Goal: Transaction & Acquisition: Purchase product/service

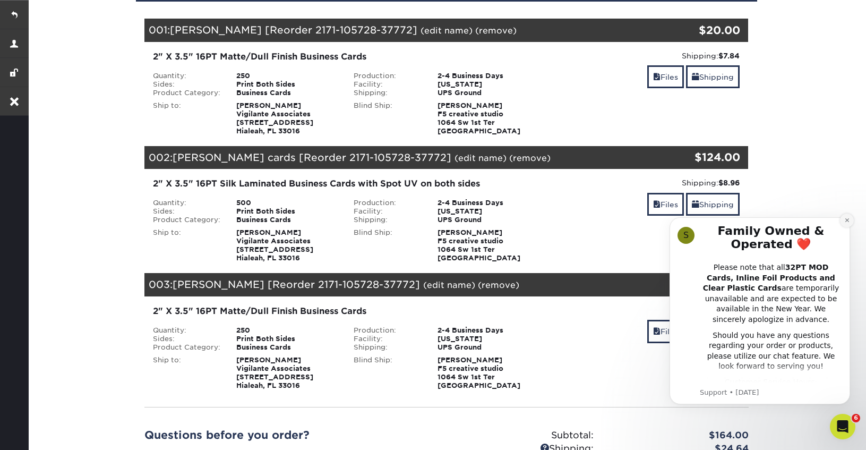
click at [846, 219] on icon "Dismiss notification" at bounding box center [846, 220] width 4 height 4
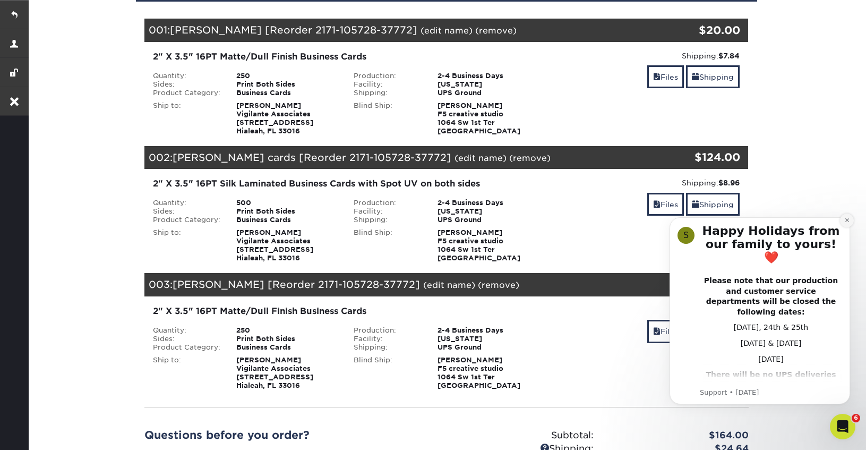
click at [848, 222] on icon "Dismiss notification" at bounding box center [847, 220] width 6 height 6
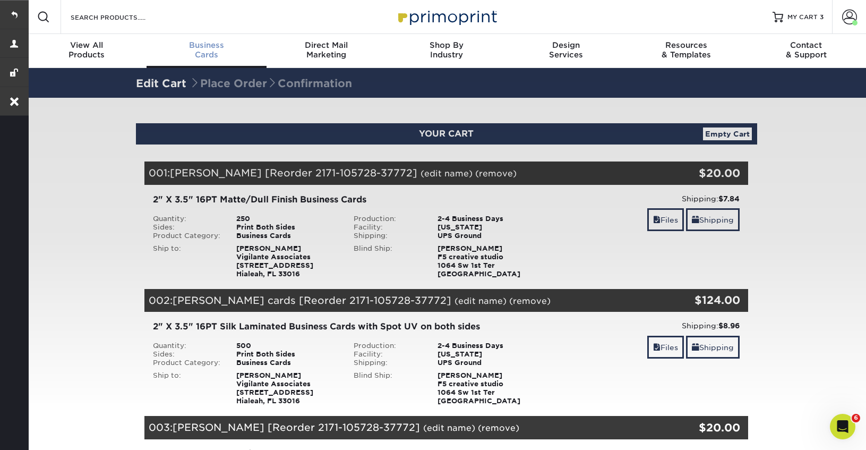
click at [209, 41] on span "Business" at bounding box center [206, 45] width 120 height 10
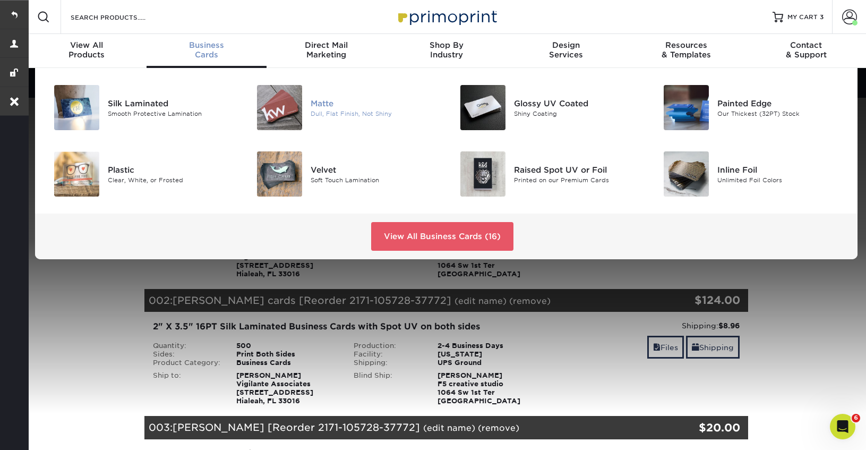
click at [322, 104] on div "Matte" at bounding box center [374, 103] width 127 height 12
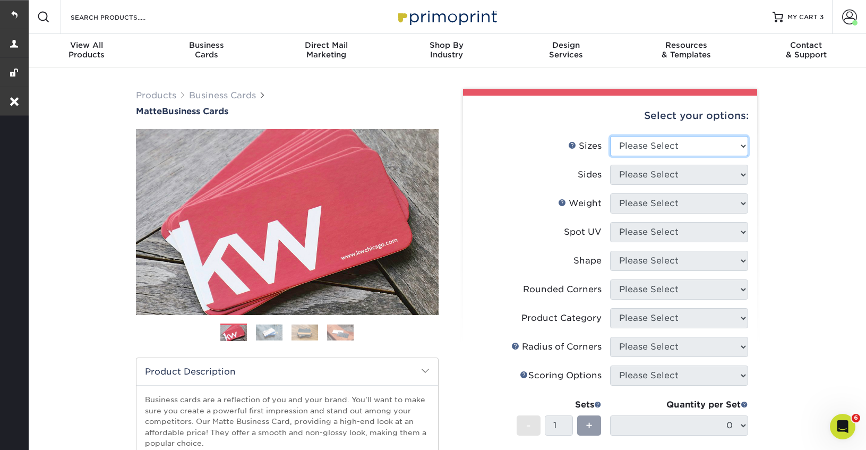
click at [666, 141] on select "Please Select 1.5" x 3.5" - Mini 1.75" x 3.5" - Mini 2" x 2" - Square 2" x 3" -…" at bounding box center [679, 146] width 138 height 20
select select "2.00x3.50"
click at [610, 136] on select "Please Select 1.5" x 3.5" - Mini 1.75" x 3.5" - Mini 2" x 2" - Square 2" x 3" -…" at bounding box center [679, 146] width 138 height 20
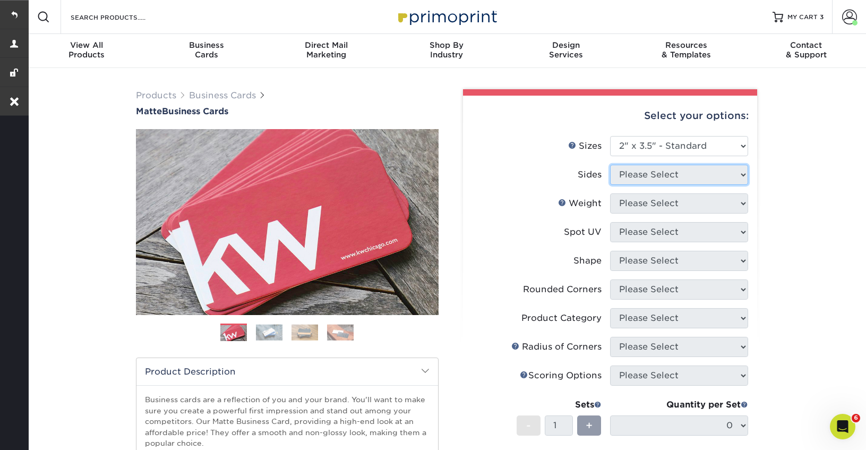
click at [650, 178] on select "Please Select" at bounding box center [679, 175] width 138 height 20
select select "13abbda7-1d64-4f25-8bb2-c179b224825d"
click at [610, 165] on select "Please Select Print Both Sides Print Front Only" at bounding box center [679, 175] width 138 height 20
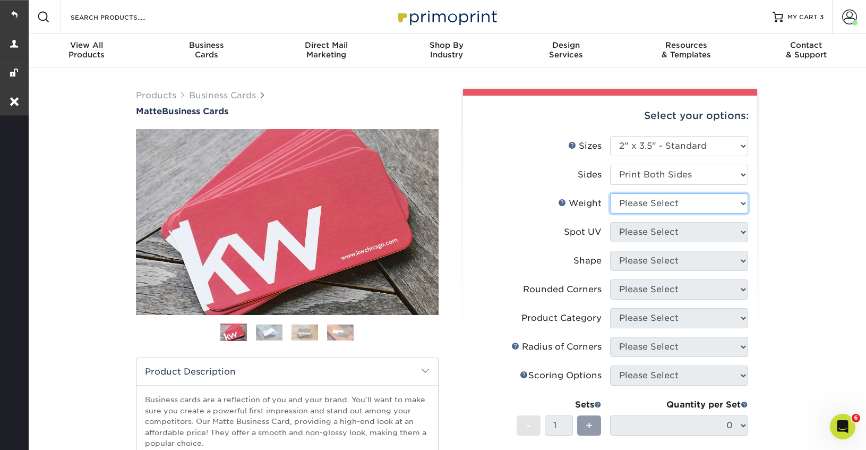
click at [653, 204] on select "Please Select 16PT 14PT" at bounding box center [679, 203] width 138 height 20
select select "16PT"
click at [610, 193] on select "Please Select 16PT 14PT" at bounding box center [679, 203] width 138 height 20
click at [650, 230] on select "Please Select No Spot UV Front and Back (Both Sides) Front Only Back Only" at bounding box center [679, 232] width 138 height 20
select select "3"
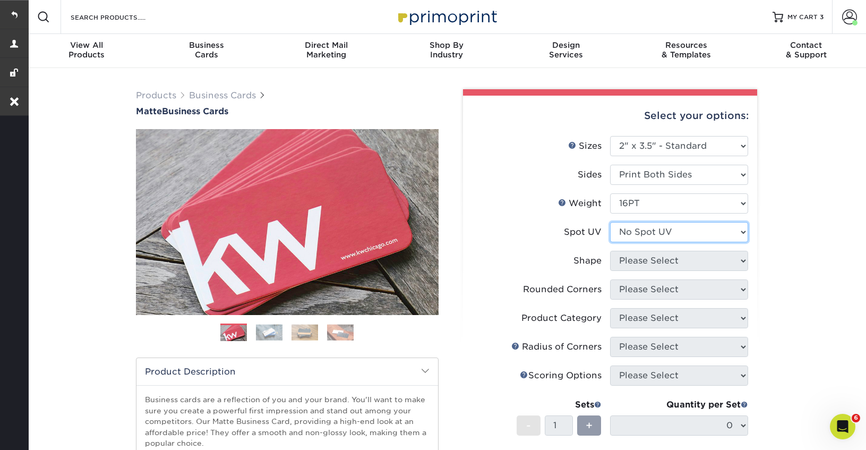
click at [610, 222] on select "Please Select No Spot UV Front and Back (Both Sides) Front Only Back Only" at bounding box center [679, 232] width 138 height 20
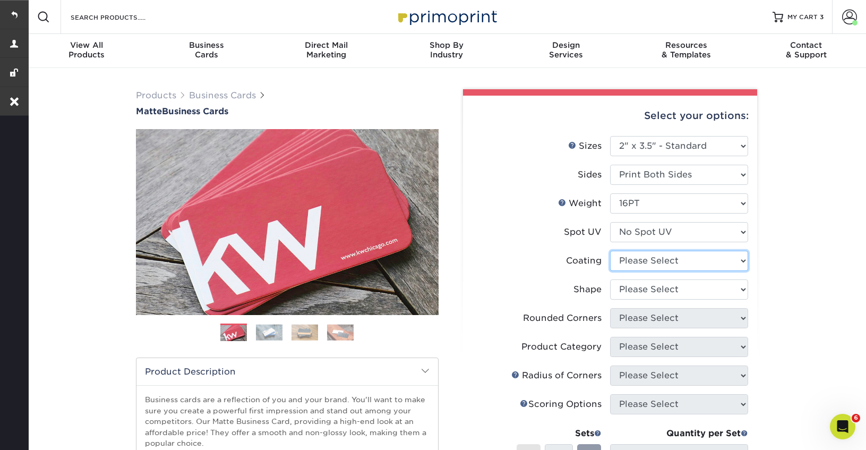
click at [652, 258] on select at bounding box center [679, 261] width 138 height 20
select select "121bb7b5-3b4d-429f-bd8d-bbf80e953313"
click at [610, 251] on select at bounding box center [679, 261] width 138 height 20
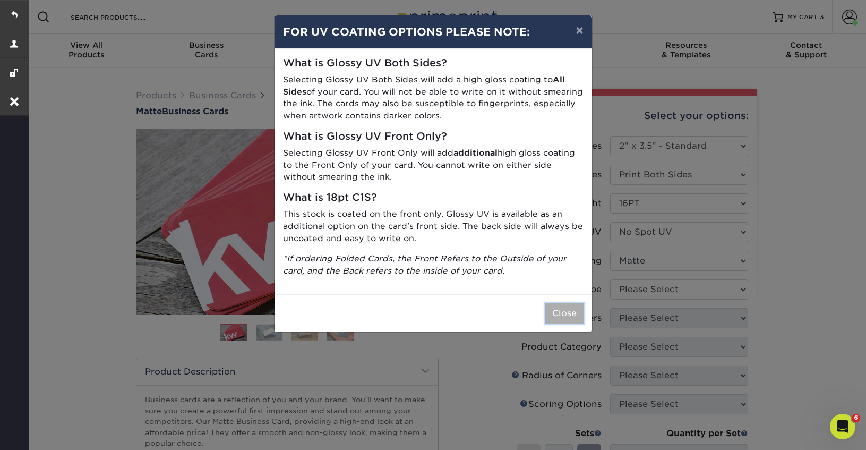
click at [564, 312] on button "Close" at bounding box center [564, 313] width 38 height 20
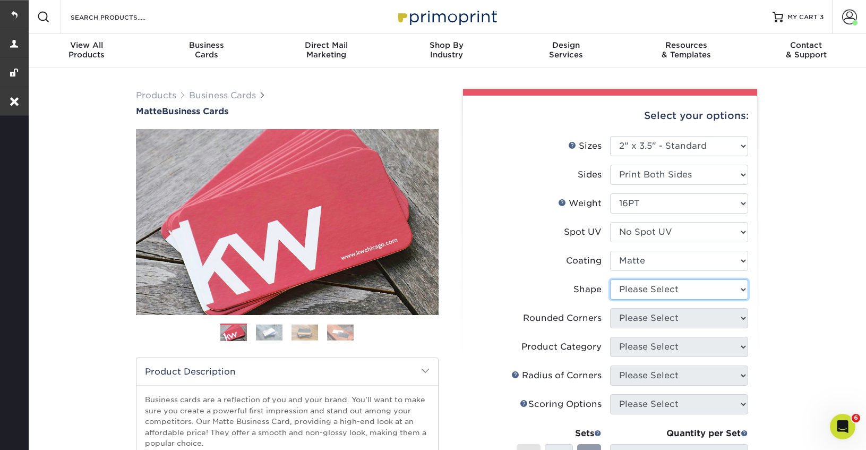
click at [678, 296] on select "Please Select Standard Oval" at bounding box center [679, 289] width 138 height 20
select select "standard"
click at [610, 279] on select "Please Select Standard Oval" at bounding box center [679, 289] width 138 height 20
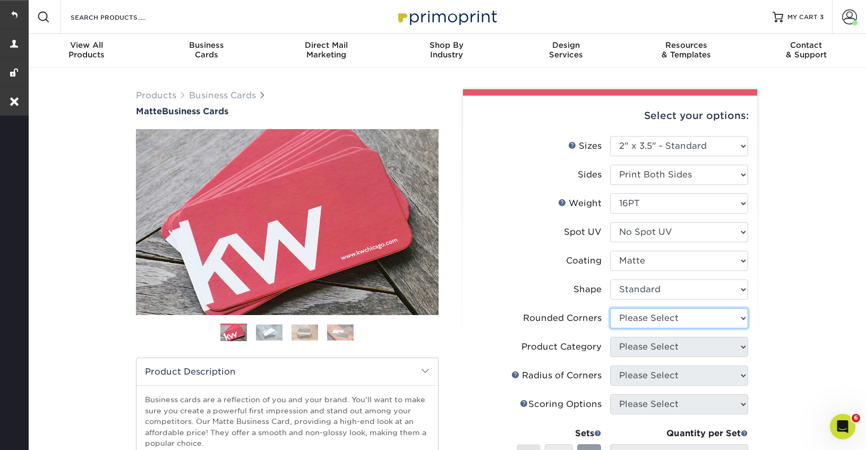
click at [668, 318] on select "Please Select Yes - Round 2 Corners Yes - Round 4 Corners No" at bounding box center [679, 318] width 138 height 20
select select "0"
click at [610, 308] on select "Please Select Yes - Round 2 Corners Yes - Round 4 Corners No" at bounding box center [679, 318] width 138 height 20
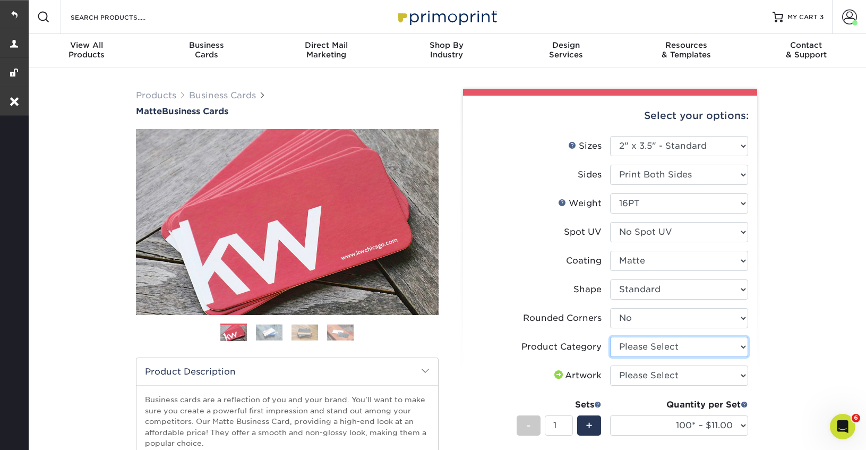
click at [657, 350] on select "Please Select Business Cards" at bounding box center [679, 347] width 138 height 20
select select "3b5148f1-0588-4f88-a218-97bcfdce65c1"
click at [610, 337] on select "Please Select Business Cards" at bounding box center [679, 347] width 138 height 20
click at [652, 376] on select "Please Select I will upload files I need a design - $100" at bounding box center [679, 375] width 138 height 20
select select "upload"
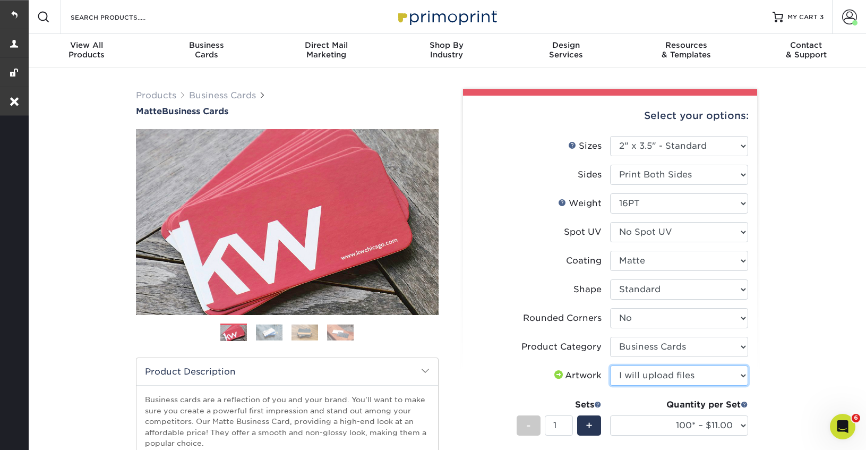
click at [610, 365] on select "Please Select I will upload files I need a design - $100" at bounding box center [679, 375] width 138 height 20
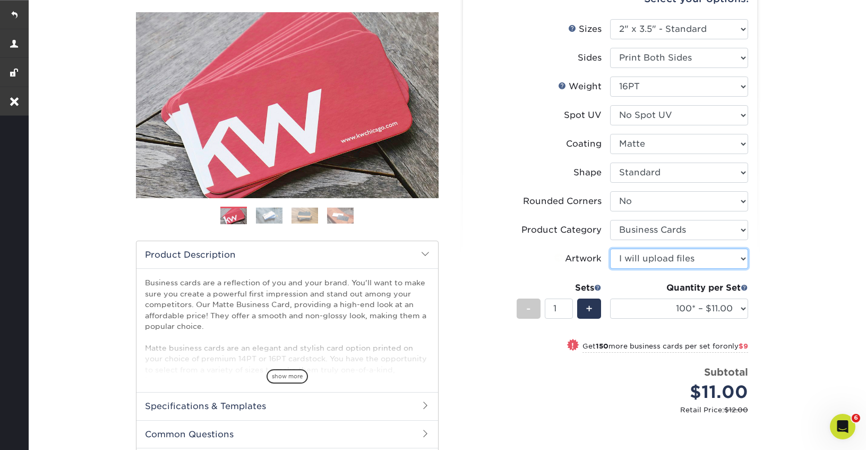
scroll to position [117, 0]
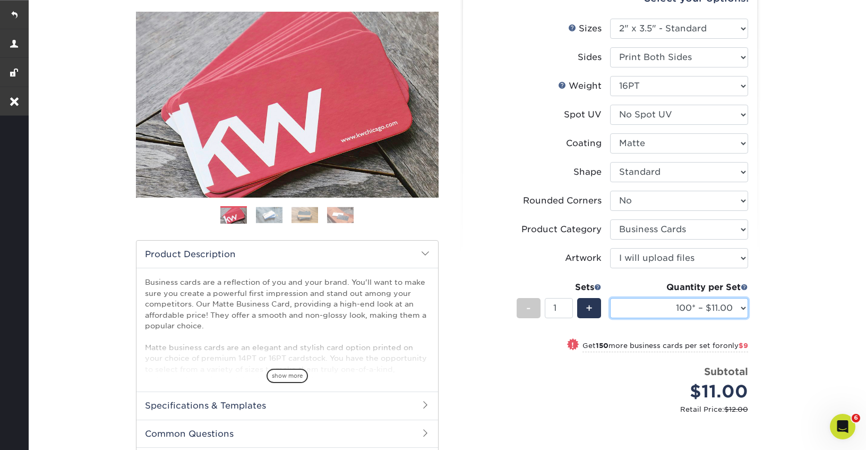
click at [659, 310] on select "100* – $11.00 250* – $20.00 500 – $39.00 1000 – $49.00 2500 – $87.00 5000 – $16…" at bounding box center [679, 308] width 138 height 20
click at [610, 298] on select "100* – $11.00 250* – $20.00 500 – $39.00 1000 – $49.00 2500 – $87.00 5000 – $16…" at bounding box center [679, 308] width 138 height 20
click at [651, 315] on select "100* – $11.00 250* – $20.00 500 – $39.00 1000 – $49.00 2500 – $87.00 5000 – $16…" at bounding box center [679, 308] width 138 height 20
select select "500 – $39.00"
click at [610, 298] on select "100* – $11.00 250* – $20.00 500 – $39.00 1000 – $49.00 2500 – $87.00 5000 – $16…" at bounding box center [679, 308] width 138 height 20
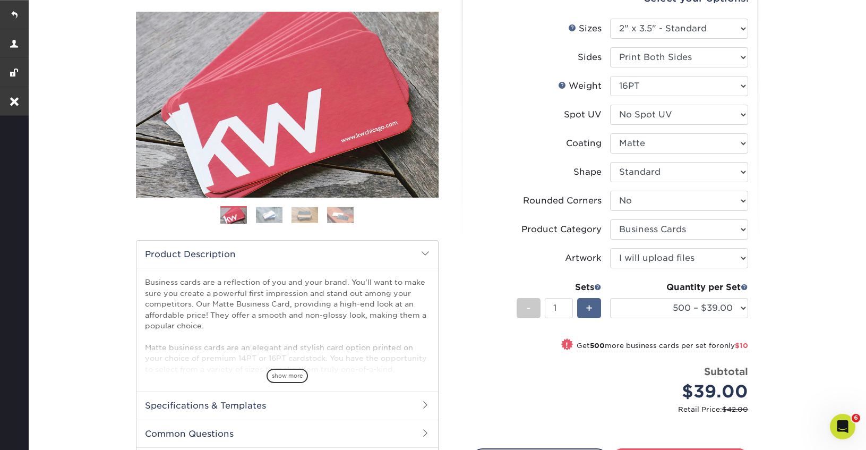
click at [586, 311] on span "+" at bounding box center [588, 308] width 7 height 16
type input "2"
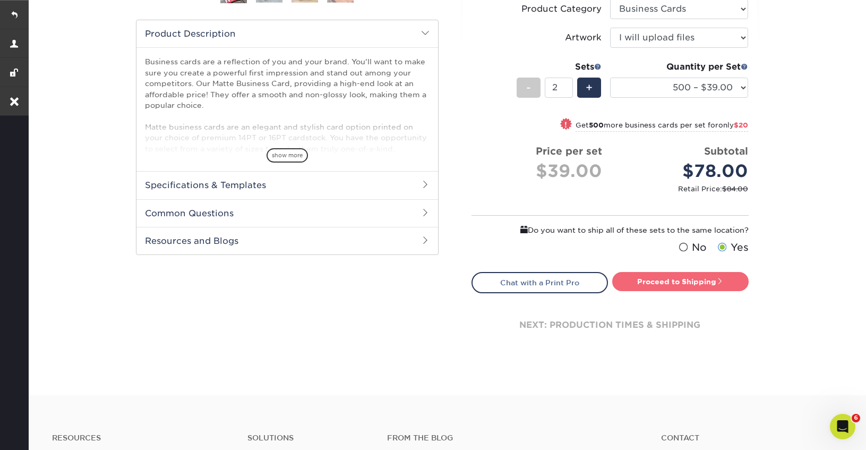
click at [677, 278] on link "Proceed to Shipping" at bounding box center [680, 281] width 136 height 19
type input "Set 1"
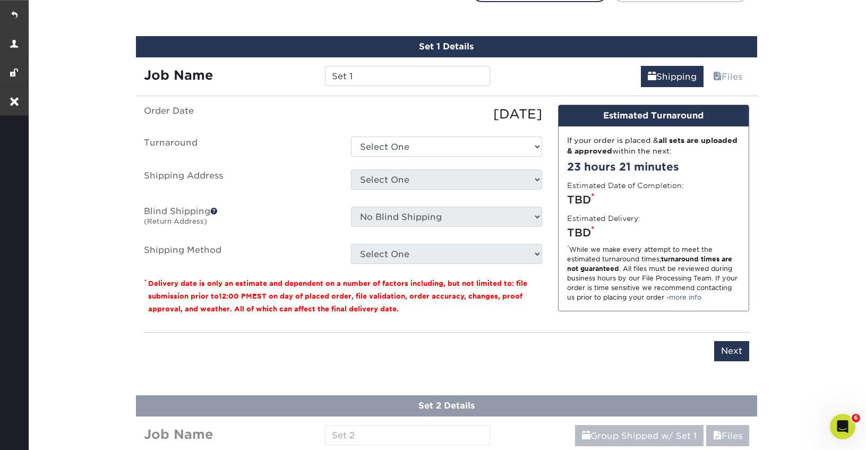
scroll to position [637, 0]
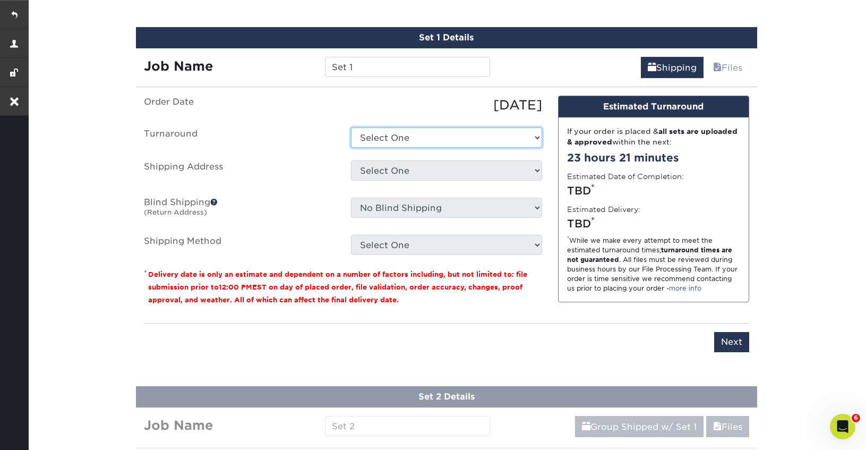
click at [411, 140] on select "Select One 2-4 Business Days 2 Day Next Business Day" at bounding box center [446, 137] width 191 height 20
select select "b78ebb40-f3d8-446a-8df3-6de10c612245"
click at [351, 127] on select "Select One 2-4 Business Days 2 Day Next Business Day" at bounding box center [446, 137] width 191 height 20
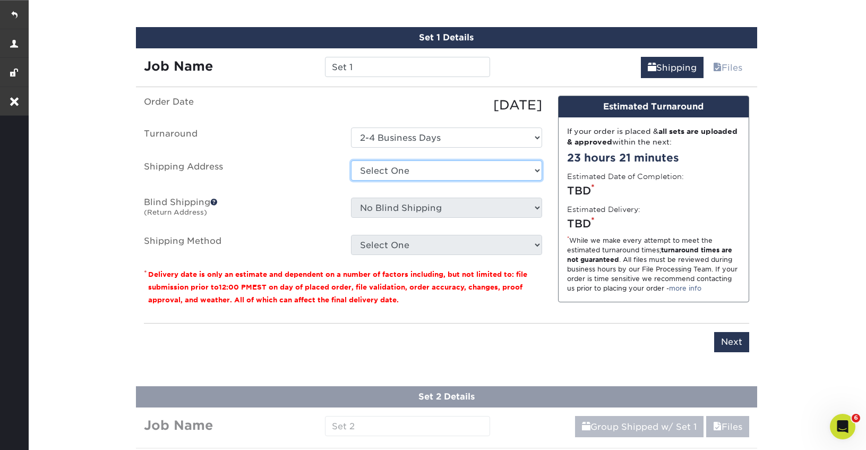
click at [435, 174] on select "Select One benjamin benjamin brickell group brickell group f5 karen farinella L…" at bounding box center [446, 170] width 191 height 20
click at [351, 160] on select "Select One benjamin benjamin brickell group brickell group f5 karen farinella L…" at bounding box center [446, 170] width 191 height 20
click at [516, 176] on select "Select One benjamin benjamin brickell group brickell group f5 karen farinella L…" at bounding box center [446, 170] width 191 height 20
select select "212605"
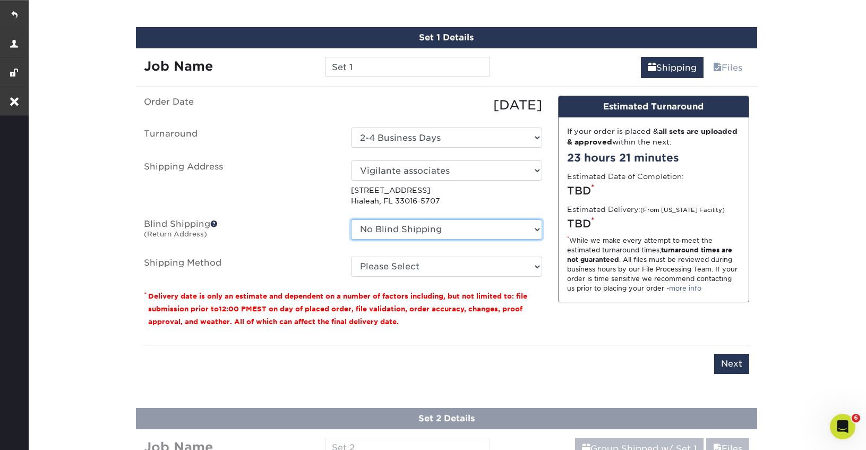
click at [445, 232] on select "No Blind Shipping benjamin benjamin brickell group brickell group f5 karen fari…" at bounding box center [446, 229] width 191 height 20
select select "67612"
click at [351, 219] on select "No Blind Shipping benjamin benjamin brickell group brickell group f5 karen fari…" at bounding box center [446, 229] width 191 height 20
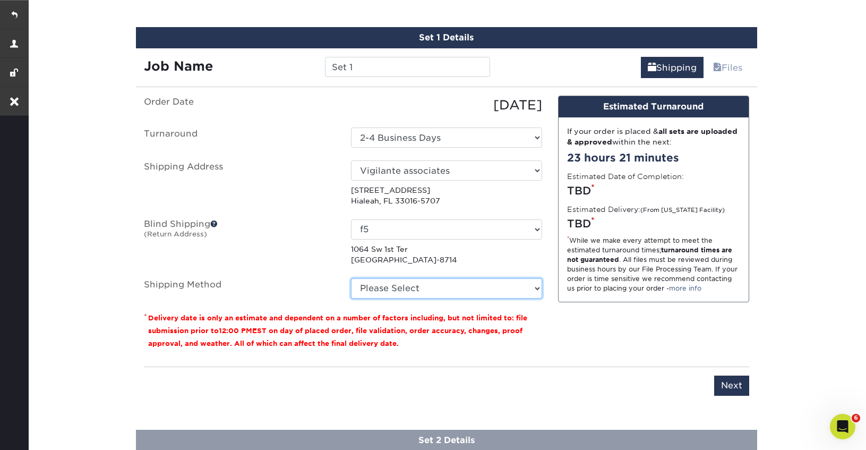
click at [415, 292] on select "Please Select Ground Shipping (+$14.96) 3 Day Shipping Service (+$15.36) 2 Day …" at bounding box center [446, 288] width 191 height 20
select select "03"
click at [351, 278] on select "Please Select Ground Shipping (+$14.96) 3 Day Shipping Service (+$15.36) 2 Day …" at bounding box center [446, 288] width 191 height 20
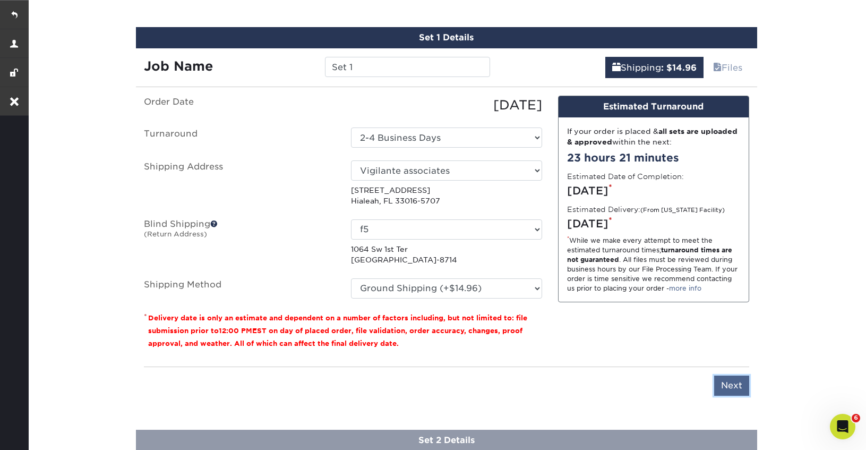
click at [731, 385] on input "Next" at bounding box center [731, 385] width 35 height 20
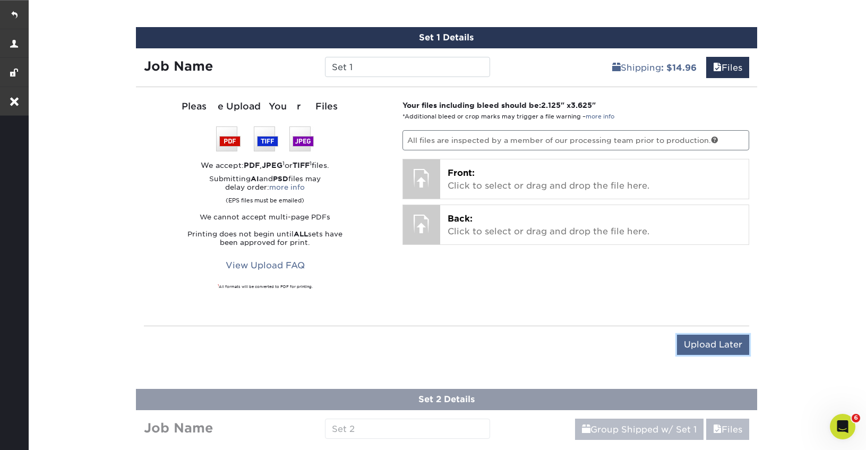
click at [714, 349] on input "Upload Later" at bounding box center [713, 344] width 72 height 20
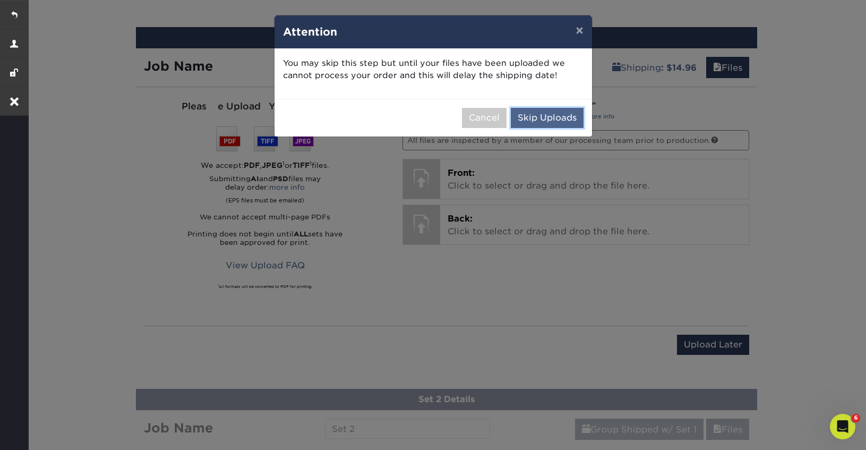
click at [548, 122] on button "Skip Uploads" at bounding box center [547, 118] width 73 height 20
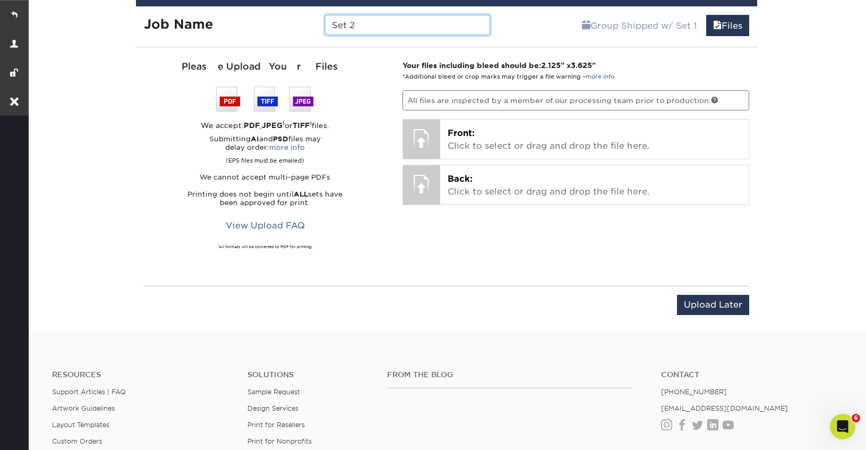
scroll to position [763, 0]
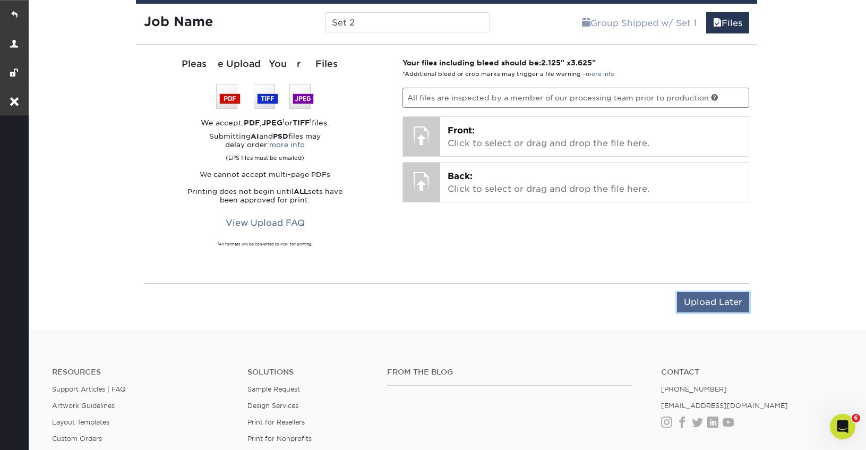
click at [712, 296] on input "Upload Later" at bounding box center [713, 302] width 72 height 20
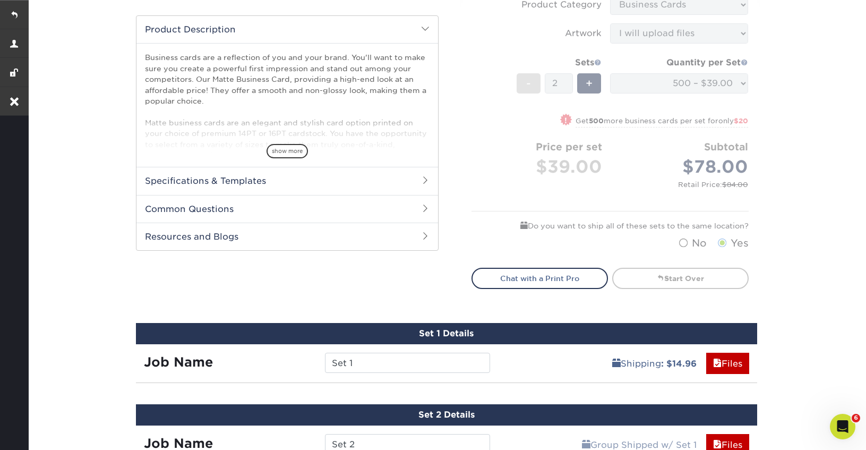
scroll to position [0, 0]
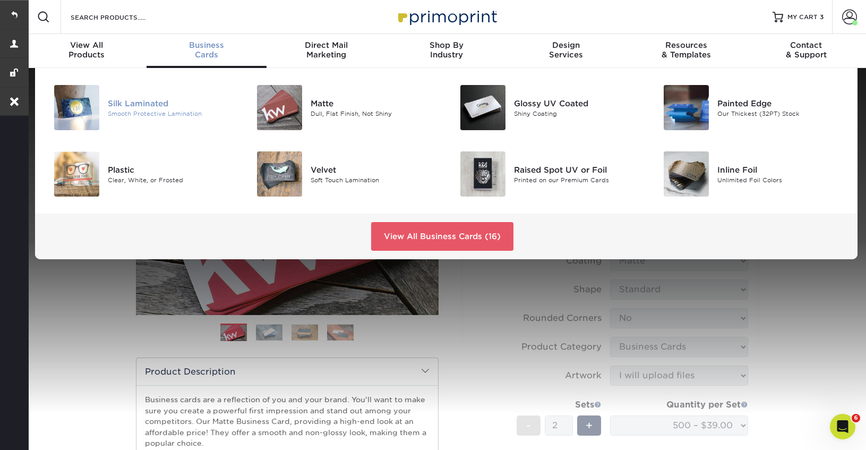
click at [145, 106] on div "Silk Laminated" at bounding box center [171, 103] width 127 height 12
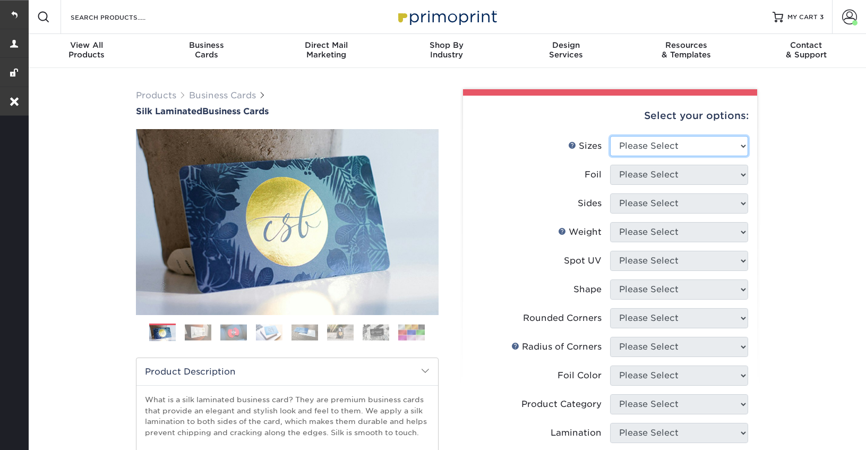
click at [675, 149] on select "Please Select 1.5" x 3.5" - Mini 1.75" x 3.5" - Mini 2" x 2" - Square 2" x 3" -…" at bounding box center [679, 146] width 138 height 20
select select "2.00x3.50"
click at [610, 136] on select "Please Select 1.5" x 3.5" - Mini 1.75" x 3.5" - Mini 2" x 2" - Square 2" x 3" -…" at bounding box center [679, 146] width 138 height 20
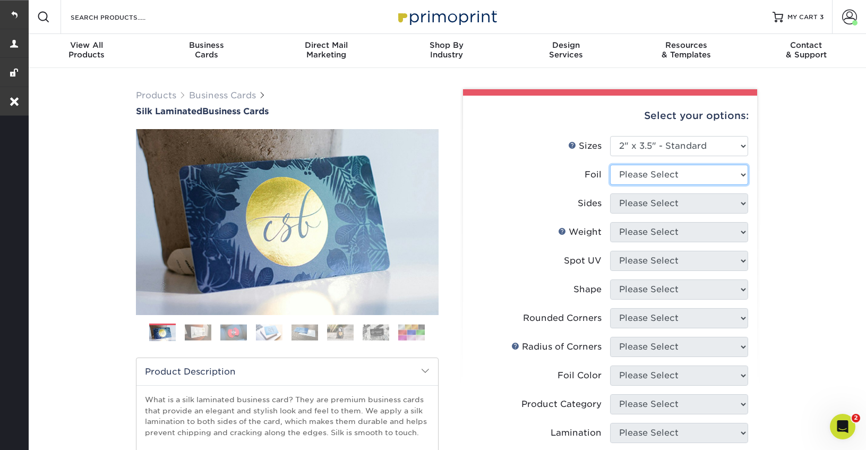
click at [640, 175] on select "Please Select Yes No" at bounding box center [679, 175] width 138 height 20
select select "0"
click at [610, 165] on select "Please Select Yes No" at bounding box center [679, 175] width 138 height 20
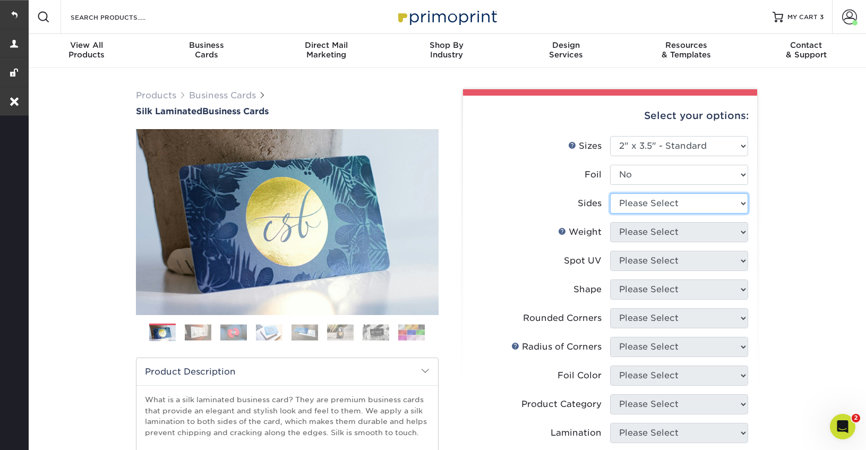
click at [636, 205] on select "Please Select Print Both Sides Print Front Only" at bounding box center [679, 203] width 138 height 20
select select "13abbda7-1d64-4f25-8bb2-c179b224825d"
click at [610, 193] on select "Please Select Print Both Sides Print Front Only" at bounding box center [679, 203] width 138 height 20
click at [638, 233] on select "Please Select 16PT" at bounding box center [679, 232] width 138 height 20
select select "16PT"
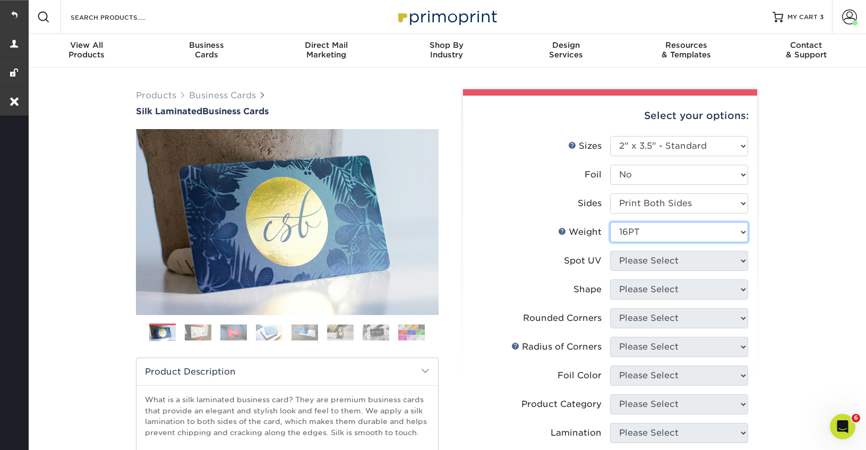
click at [610, 222] on select "Please Select 16PT" at bounding box center [679, 232] width 138 height 20
click at [643, 257] on select "Please Select No Spot UV Front and Back (Both Sides) Front Only Back Only" at bounding box center [679, 261] width 138 height 20
select select "0"
click at [610, 251] on select "Please Select No Spot UV Front and Back (Both Sides) Front Only Back Only" at bounding box center [679, 261] width 138 height 20
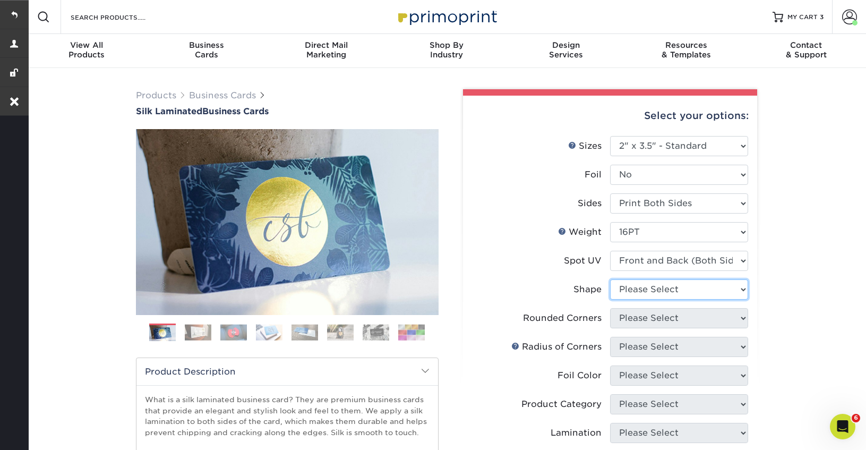
click at [660, 289] on select "Please Select Standard" at bounding box center [679, 289] width 138 height 20
select select "standard"
click at [610, 279] on select "Please Select Standard" at bounding box center [679, 289] width 138 height 20
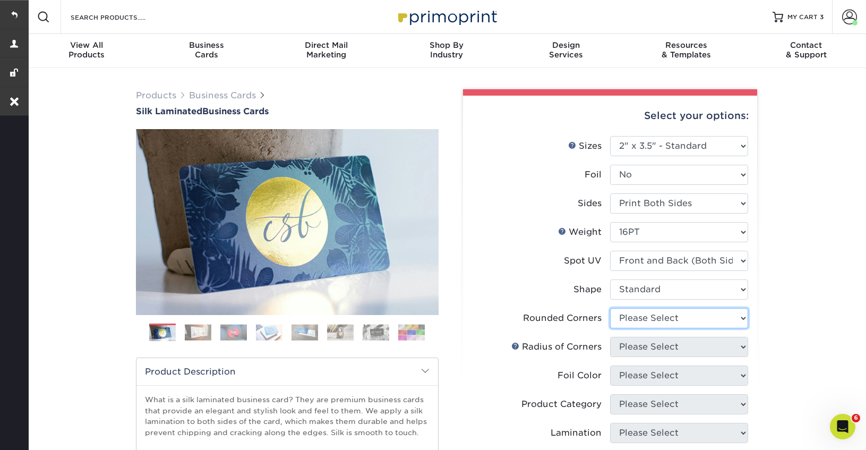
click at [654, 317] on select "Please Select Yes - Round 2 Corners Yes - Round 4 Corners No" at bounding box center [679, 318] width 138 height 20
click at [610, 308] on select "Please Select Yes - Round 2 Corners Yes - Round 4 Corners No" at bounding box center [679, 318] width 138 height 20
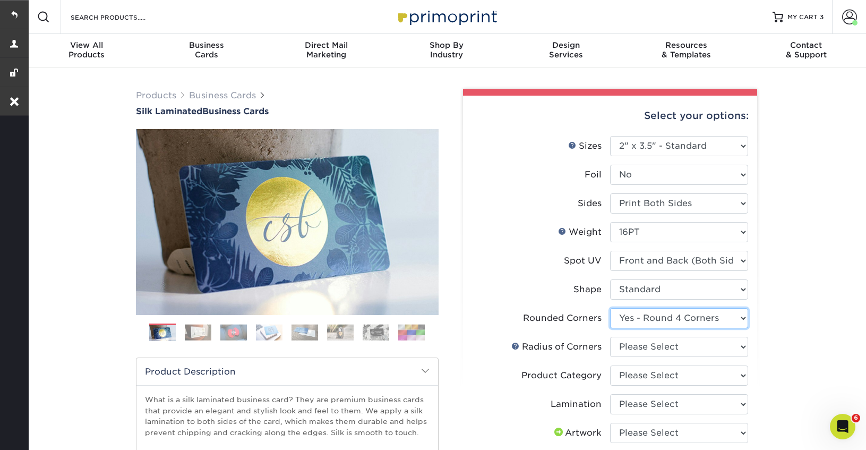
click at [637, 317] on select "Please Select Yes - Round 2 Corners Yes - Round 4 Corners No" at bounding box center [679, 318] width 138 height 20
select select "0"
click at [610, 308] on select "Please Select Yes - Round 2 Corners Yes - Round 4 Corners No" at bounding box center [679, 318] width 138 height 20
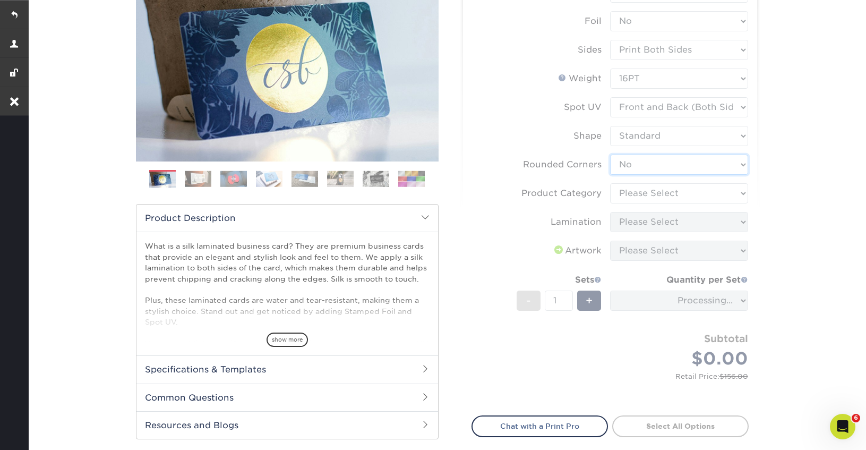
scroll to position [163, 0]
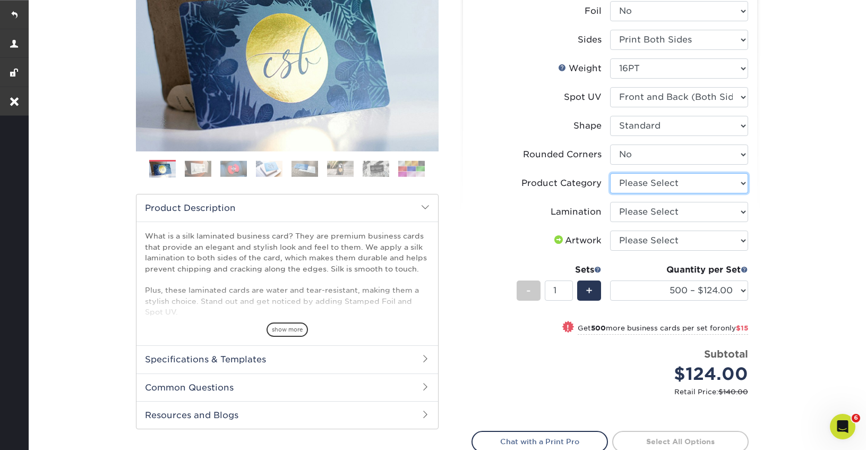
click at [641, 178] on select "Please Select Business Cards" at bounding box center [679, 183] width 138 height 20
click at [610, 173] on select "Please Select Business Cards" at bounding box center [679, 183] width 138 height 20
click at [640, 188] on select "Please Select Business Cards" at bounding box center [679, 183] width 138 height 20
select select "3b5148f1-0588-4f88-a218-97bcfdce65c1"
click at [610, 173] on select "Please Select Business Cards" at bounding box center [679, 183] width 138 height 20
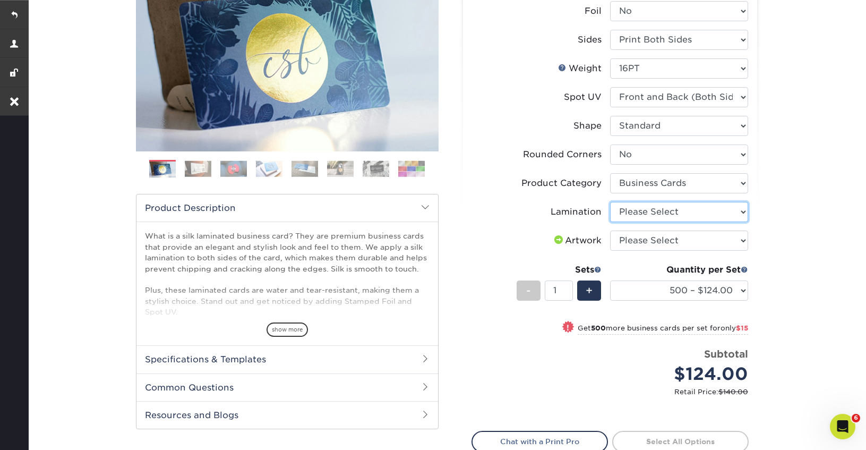
click at [639, 211] on select "Please Select Silk" at bounding box center [679, 212] width 138 height 20
select select "ccacb42f-45f7-42d3-bbd3-7c8421cf37f0"
click at [610, 202] on select "Please Select Silk" at bounding box center [679, 212] width 138 height 20
click at [637, 242] on select "Please Select I will upload files I need a design - $100" at bounding box center [679, 240] width 138 height 20
select select "upload"
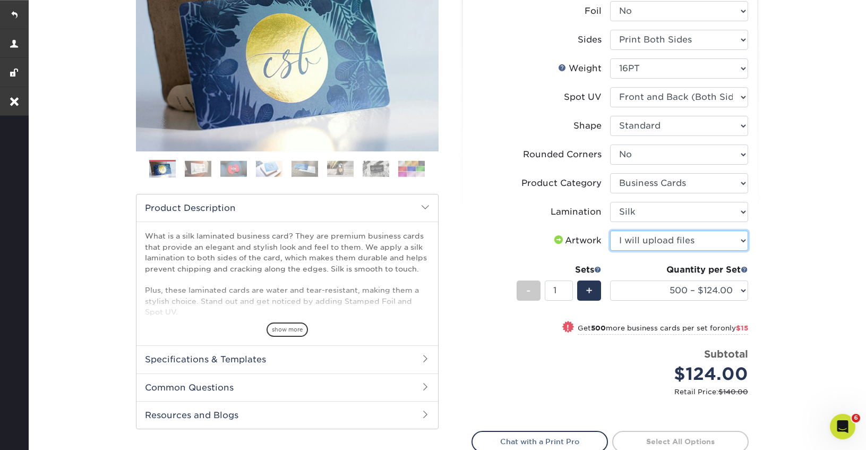
click at [610, 230] on select "Please Select I will upload files I need a design - $100" at bounding box center [679, 240] width 138 height 20
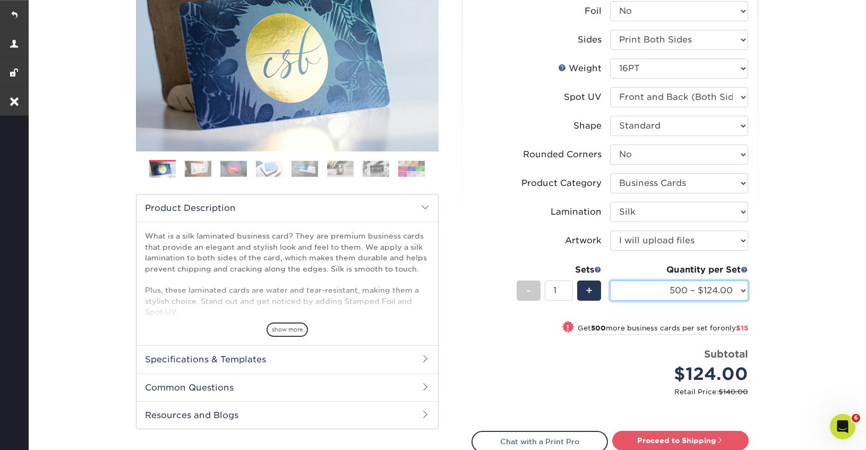
click at [712, 293] on select "500 – $124.00 1000 – $139.00 2500 – $341.00 5000 – $571.00 10000 – $1028.00" at bounding box center [679, 290] width 138 height 20
select select "1000 – $139.00"
click at [610, 280] on select "500 – $124.00 1000 – $139.00 2500 – $341.00 5000 – $571.00 10000 – $1028.00" at bounding box center [679, 290] width 138 height 20
click at [670, 292] on select "500 – $124.00 1000 – $139.00 2500 – $341.00 5000 – $571.00 10000 – $1028.00" at bounding box center [679, 290] width 138 height 20
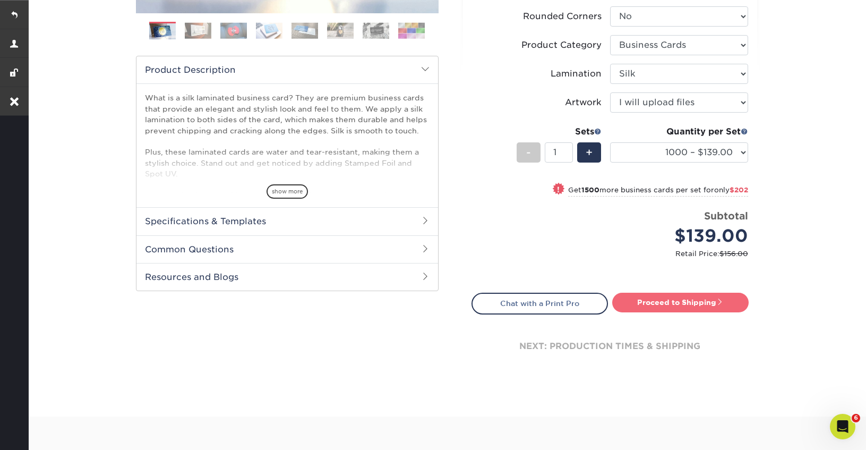
click at [686, 299] on link "Proceed to Shipping" at bounding box center [680, 301] width 136 height 19
type input "Set 1"
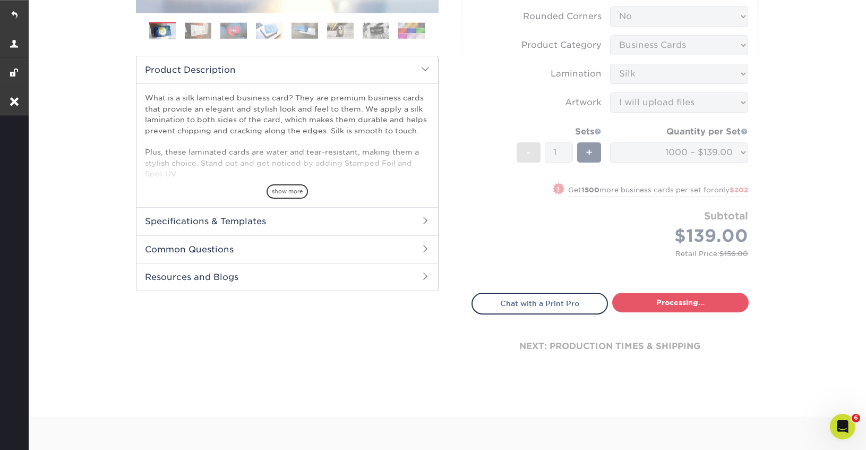
select select "cb454609-49fa-4780-9579-c9522ab991d3"
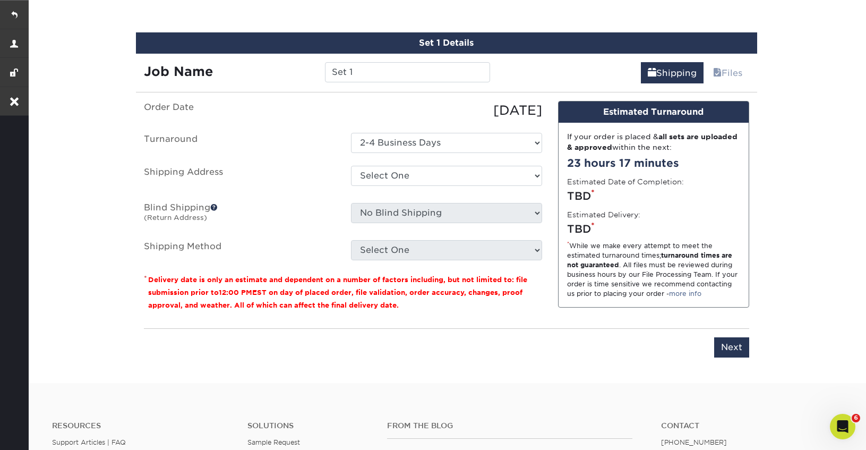
scroll to position [623, 0]
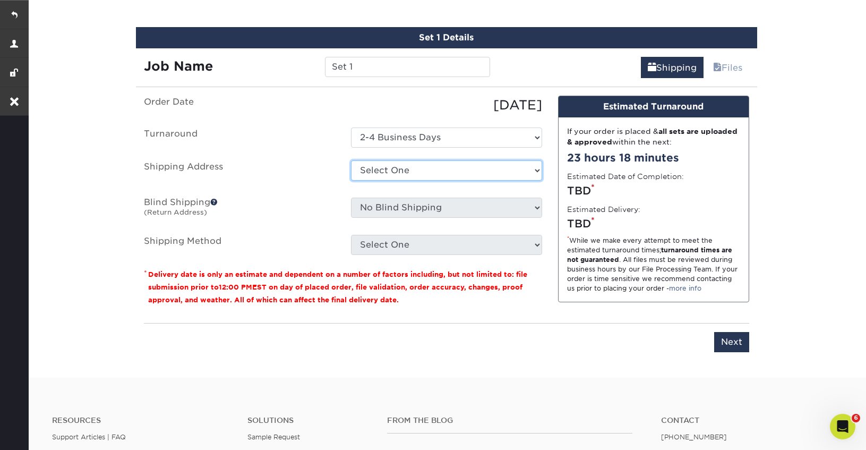
click at [384, 171] on select "Select One benjamin benjamin brickell group brickell group f5 karen farinella L…" at bounding box center [446, 170] width 191 height 20
click at [447, 169] on select "Select One benjamin benjamin brickell group brickell group f5 karen farinella L…" at bounding box center [446, 170] width 191 height 20
select select "212605"
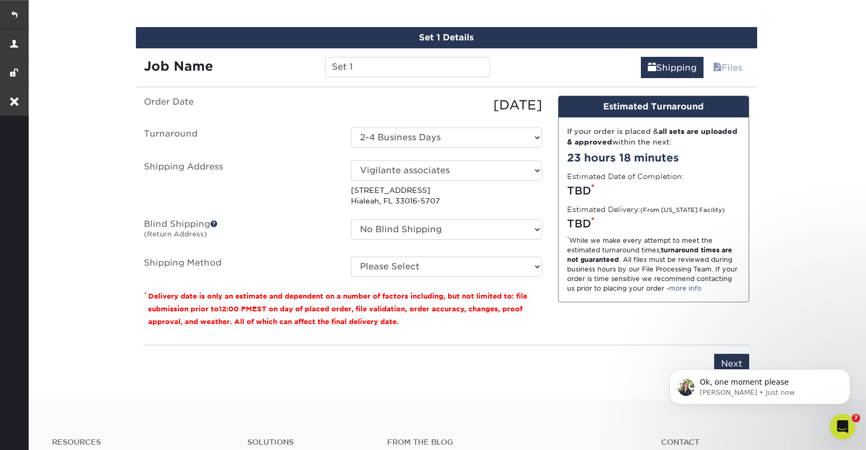
scroll to position [0, 0]
click at [400, 261] on select "Please Select Ground Shipping (+$8.96) 3 Day Shipping Service (+$15.36) 2 Day A…" at bounding box center [446, 266] width 191 height 20
select select "03"
click at [351, 256] on select "Please Select Ground Shipping (+$8.96) 3 Day Shipping Service (+$15.36) 2 Day A…" at bounding box center [446, 266] width 191 height 20
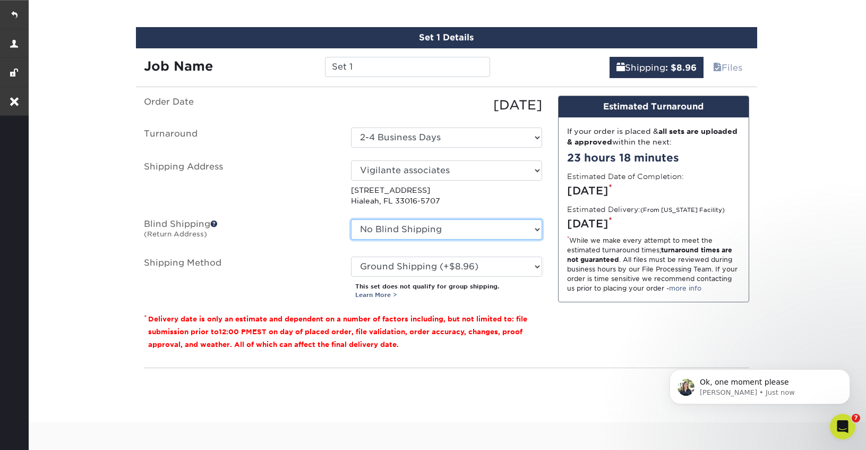
click at [430, 224] on select "No Blind Shipping benjamin benjamin brickell group brickell group f5 karen fari…" at bounding box center [446, 229] width 191 height 20
select select "67612"
click at [351, 219] on select "No Blind Shipping benjamin benjamin brickell group brickell group f5 karen fari…" at bounding box center [446, 229] width 191 height 20
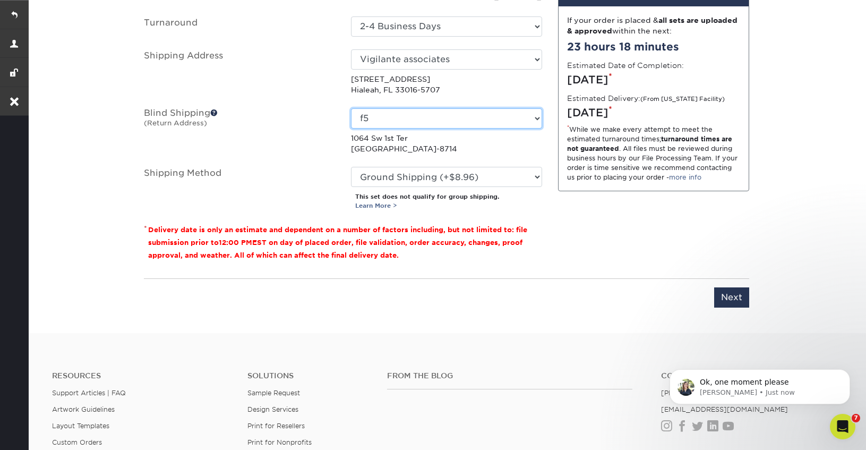
scroll to position [752, 0]
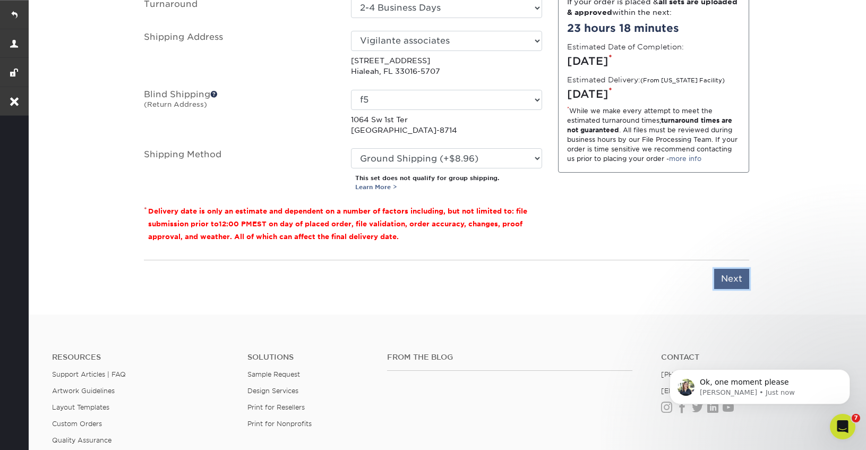
click at [735, 280] on input "Next" at bounding box center [731, 279] width 35 height 20
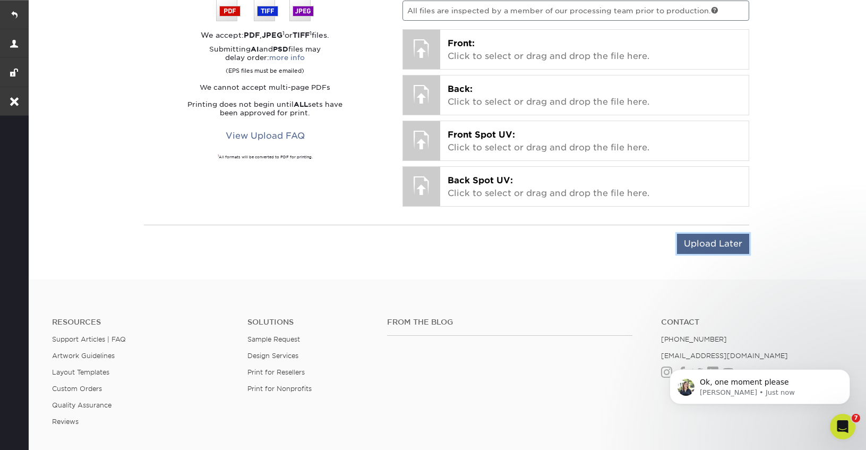
click at [730, 236] on input "Upload Later" at bounding box center [713, 244] width 72 height 20
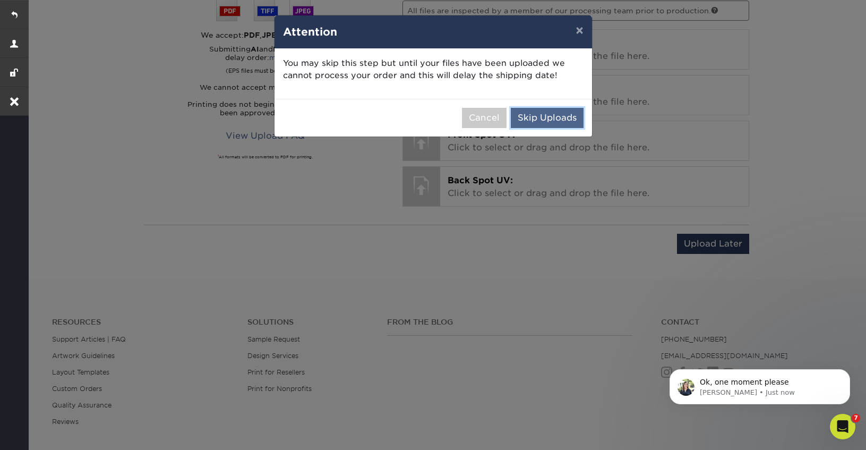
click at [556, 119] on button "Skip Uploads" at bounding box center [547, 118] width 73 height 20
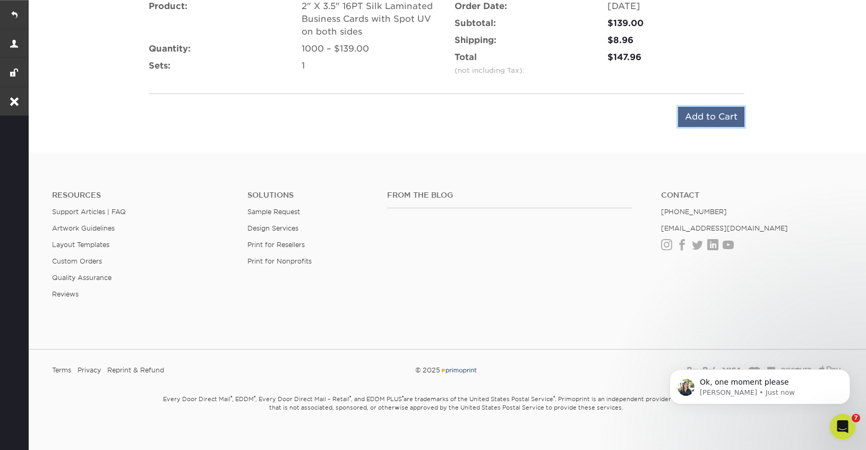
click at [695, 122] on input "Add to Cart" at bounding box center [711, 117] width 66 height 20
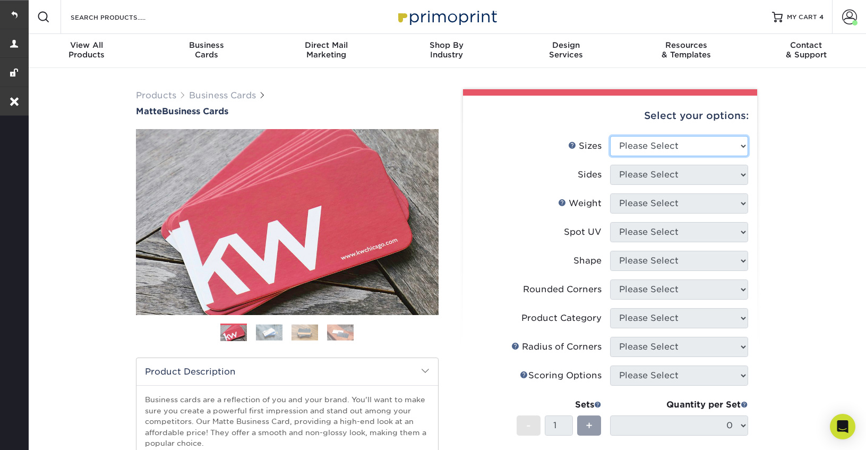
click at [674, 137] on select "Please Select 1.5" x 3.5" - Mini 1.75" x 3.5" - Mini 2" x 2" - Square 2" x 3" -…" at bounding box center [679, 146] width 138 height 20
select select "2.00x3.50"
click at [610, 136] on select "Please Select 1.5" x 3.5" - Mini 1.75" x 3.5" - Mini 2" x 2" - Square 2" x 3" -…" at bounding box center [679, 146] width 138 height 20
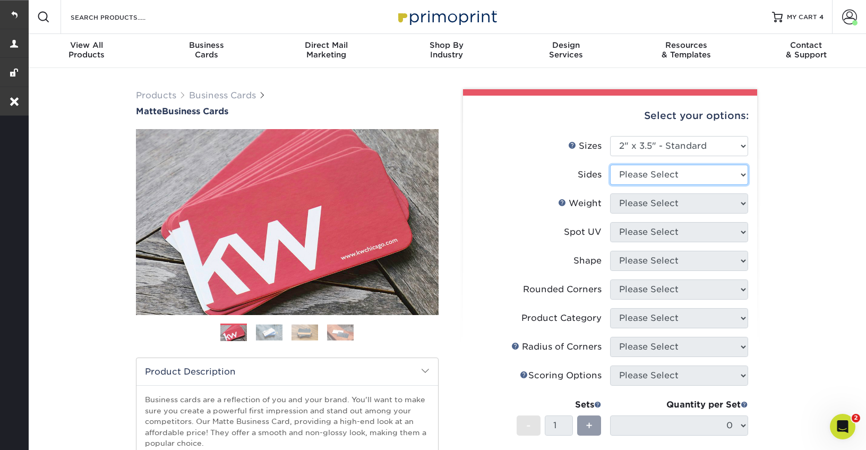
click at [651, 180] on select "Please Select Print Both Sides Print Front Only" at bounding box center [679, 175] width 138 height 20
select select "13abbda7-1d64-4f25-8bb2-c179b224825d"
click at [610, 165] on select "Please Select Print Both Sides Print Front Only" at bounding box center [679, 175] width 138 height 20
click at [651, 203] on select "Please Select" at bounding box center [679, 203] width 138 height 20
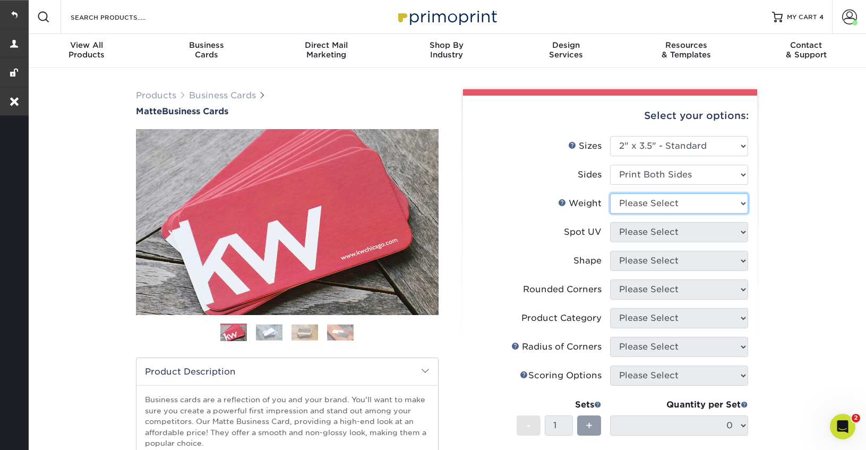
select select "16PT"
click at [610, 193] on select "Please Select 16PT 14PT" at bounding box center [679, 203] width 138 height 20
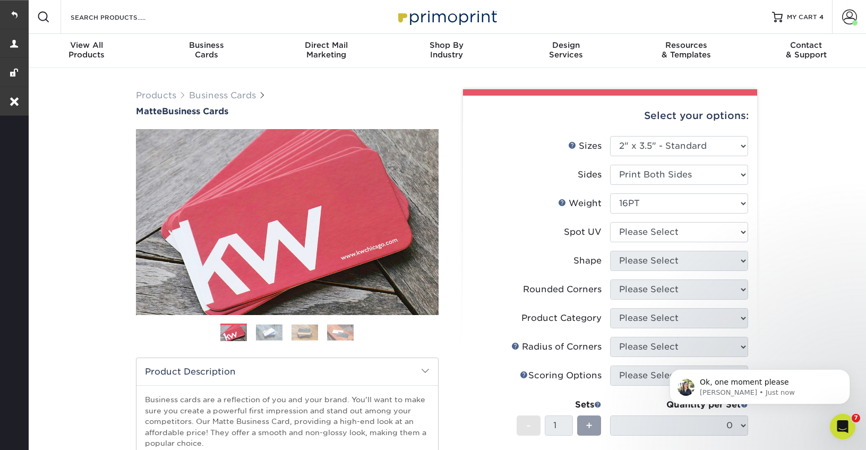
click at [656, 242] on li "Spot UV Please Select No Spot UV Front and Back (Both Sides) Front Only Back On…" at bounding box center [610, 236] width 276 height 29
click at [656, 237] on select "Please Select No Spot UV Front and Back (Both Sides) Front Only Back Only" at bounding box center [679, 232] width 138 height 20
select select "3"
click at [610, 222] on select "Please Select No Spot UV Front and Back (Both Sides) Front Only Back Only" at bounding box center [679, 232] width 138 height 20
click at [0, 0] on select at bounding box center [0, 0] width 0 height 0
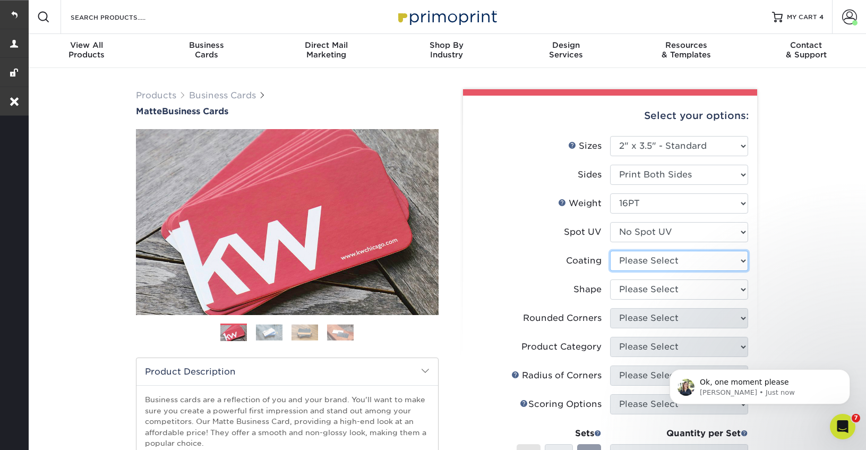
select select "121bb7b5-3b4d-429f-bd8d-bbf80e953313"
click at [610, 251] on select at bounding box center [679, 261] width 138 height 20
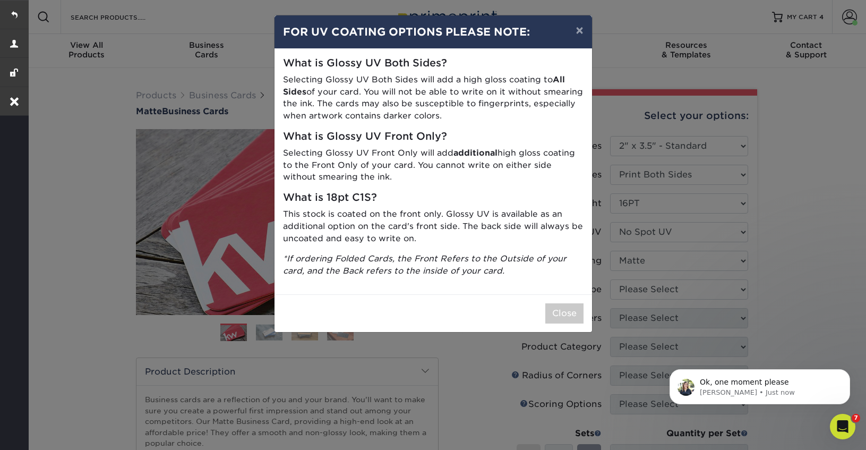
click at [646, 296] on div "× FOR UV COATING OPTIONS PLEASE NOTE: What is Glossy UV Both Sides? Selecting G…" at bounding box center [433, 225] width 866 height 450
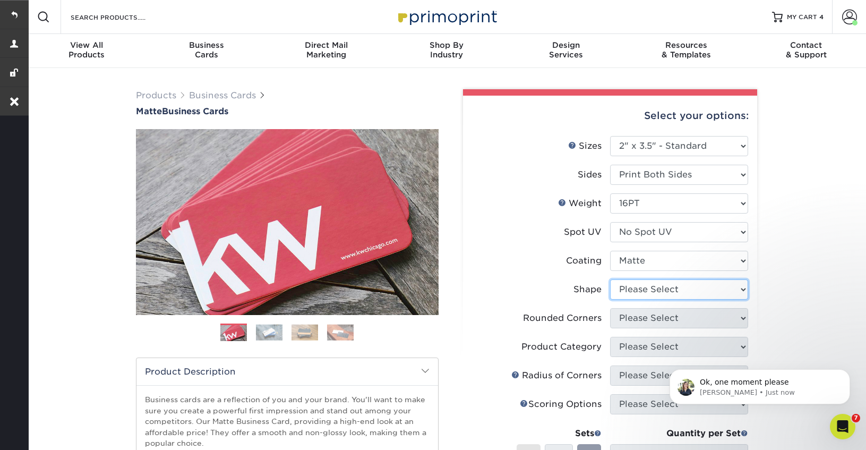
click at [646, 296] on select "Please Select Standard Oval" at bounding box center [679, 289] width 138 height 20
select select "standard"
click at [610, 279] on select "Please Select Standard Oval" at bounding box center [679, 289] width 138 height 20
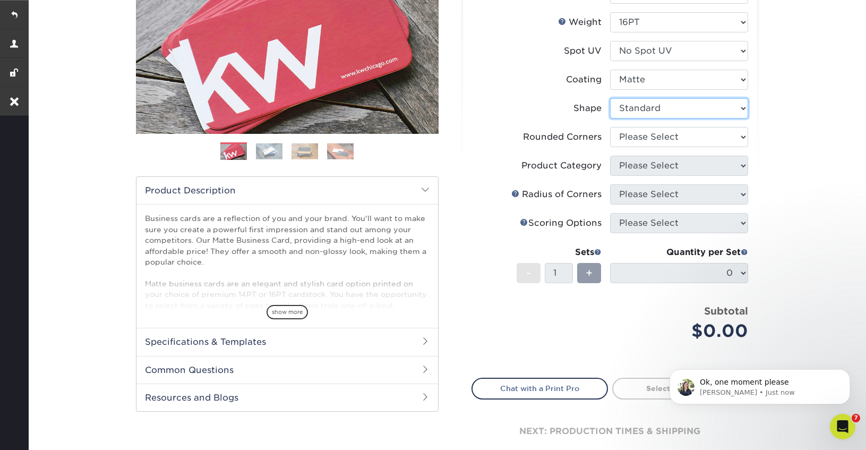
scroll to position [202, 0]
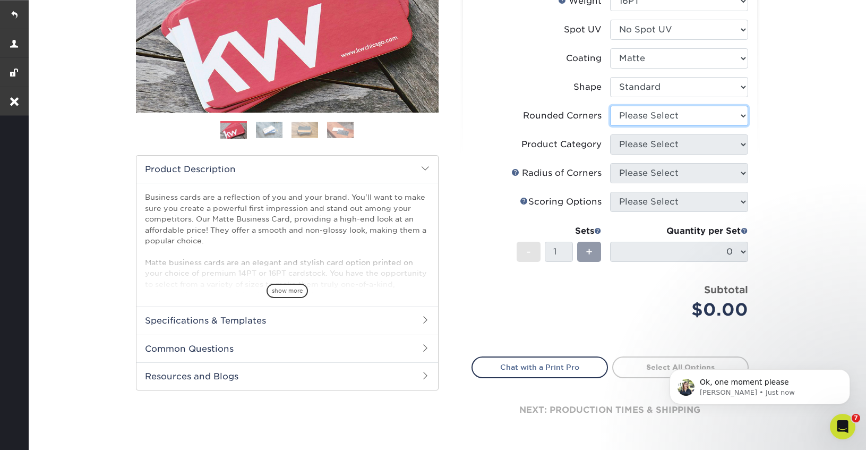
click at [659, 112] on select "Please Select Yes - Round 2 Corners Yes - Round 4 Corners No" at bounding box center [679, 116] width 138 height 20
select select "0"
click at [610, 106] on select "Please Select Yes - Round 2 Corners Yes - Round 4 Corners No" at bounding box center [679, 116] width 138 height 20
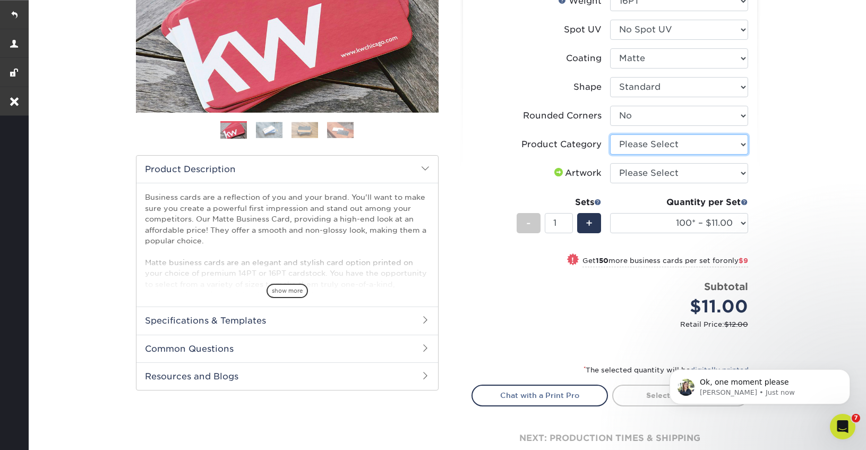
click at [662, 141] on select "Please Select Business Cards" at bounding box center [679, 144] width 138 height 20
select select "3b5148f1-0588-4f88-a218-97bcfdce65c1"
click at [610, 134] on select "Please Select Business Cards" at bounding box center [679, 144] width 138 height 20
click at [657, 173] on select "Please Select I will upload files I need a design - $100" at bounding box center [679, 173] width 138 height 20
select select "upload"
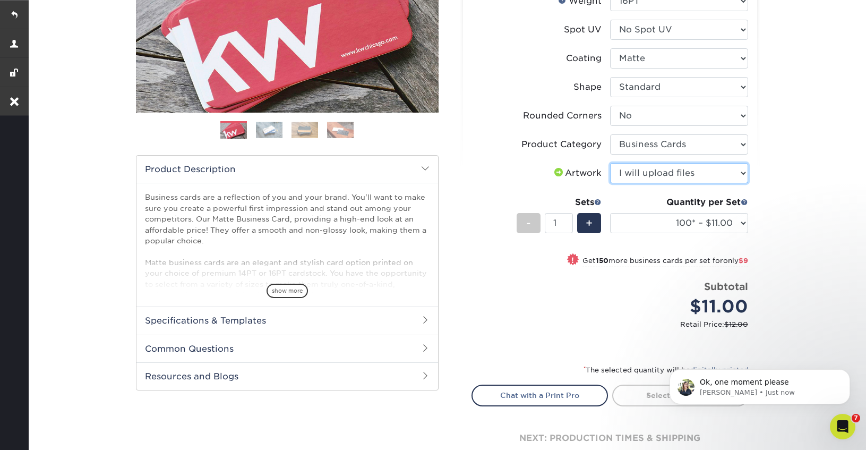
click at [610, 163] on select "Please Select I will upload files I need a design - $100" at bounding box center [679, 173] width 138 height 20
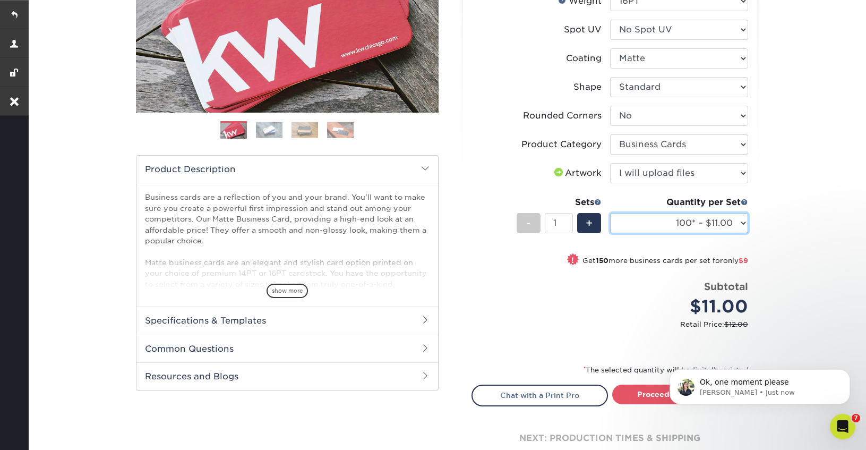
click at [653, 221] on select "100* – $11.00 250* – $20.00 500 – $39.00 1000 – $49.00 2500 – $87.00 5000 – $16…" at bounding box center [679, 223] width 138 height 20
select select "500 – $39.00"
click at [610, 213] on select "100* – $11.00 250* – $20.00 500 – $39.00 1000 – $49.00 2500 – $87.00 5000 – $16…" at bounding box center [679, 223] width 138 height 20
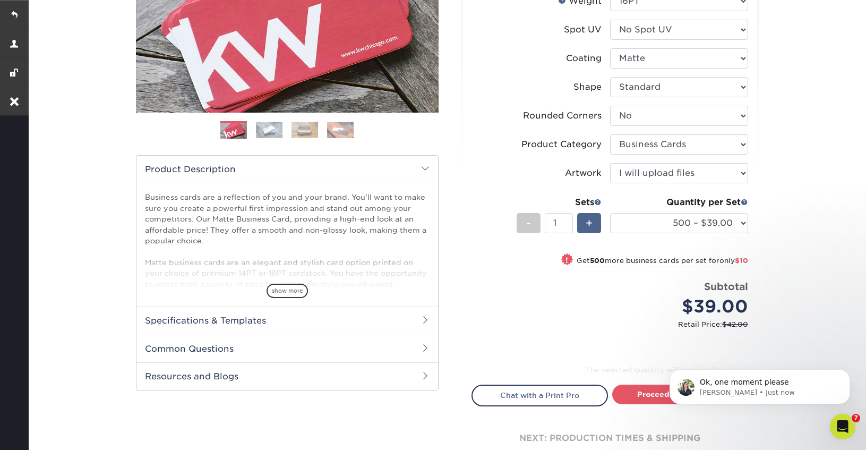
click at [584, 225] on div "+" at bounding box center [589, 223] width 24 height 20
type input "2"
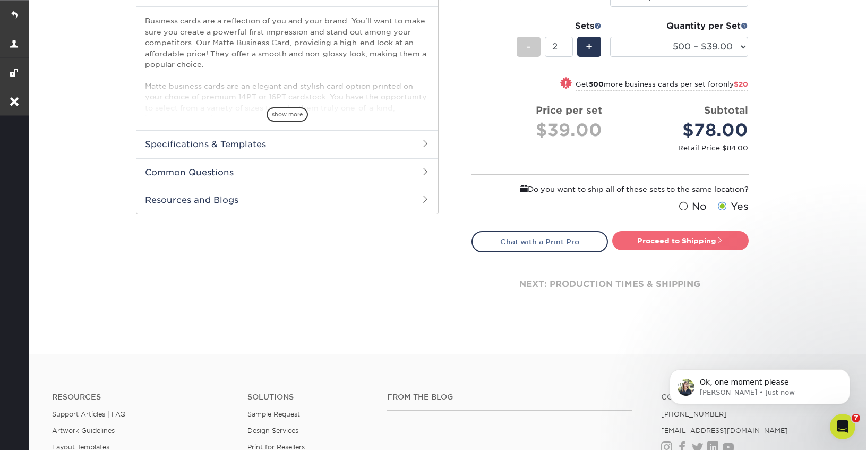
click at [657, 243] on link "Proceed to Shipping" at bounding box center [680, 240] width 136 height 19
type input "Set 1"
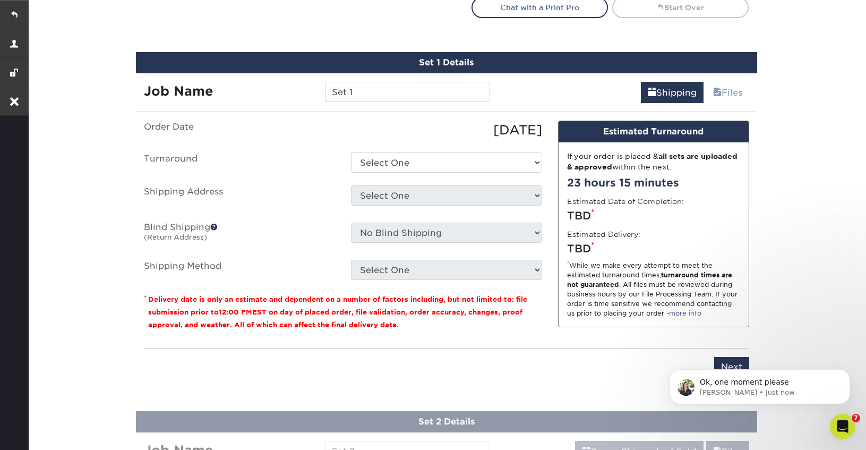
scroll to position [637, 0]
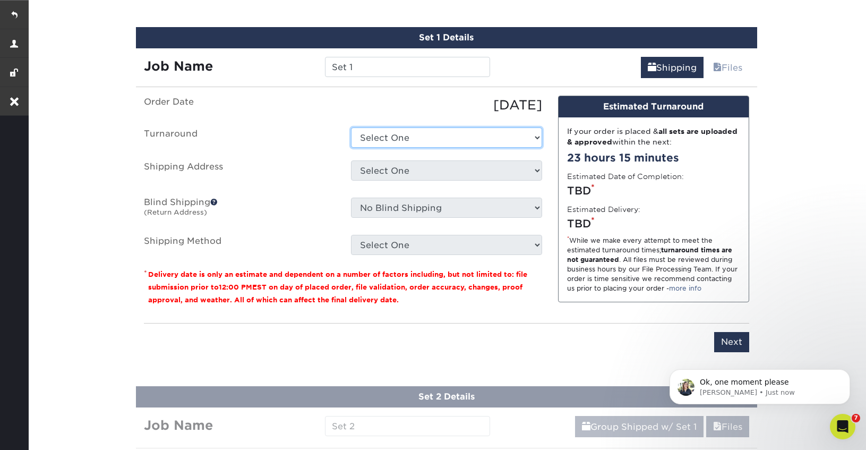
click at [387, 138] on select "Select One 2-4 Business Days 2 Day Next Business Day" at bounding box center [446, 137] width 191 height 20
select select "b78ebb40-f3d8-446a-8df3-6de10c612245"
click at [351, 127] on select "Select One 2-4 Business Days 2 Day Next Business Day" at bounding box center [446, 137] width 191 height 20
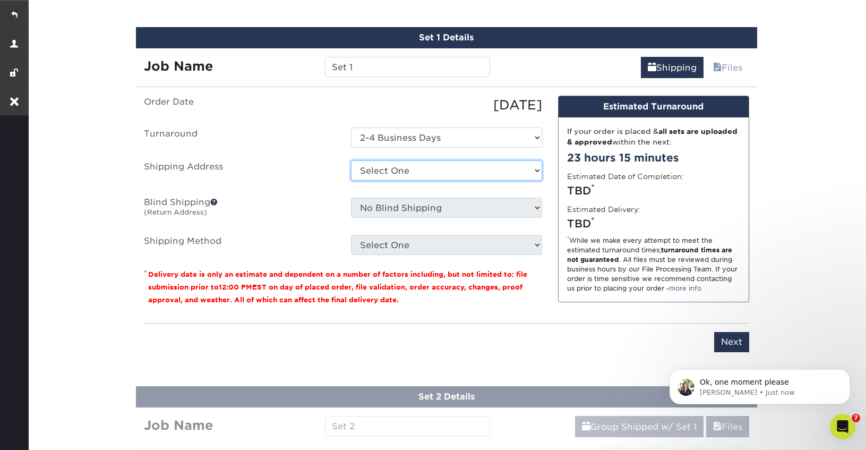
click at [396, 170] on select "Select One benjamin benjamin brickell group brickell group f5 karen farinella L…" at bounding box center [446, 170] width 191 height 20
select select "212605"
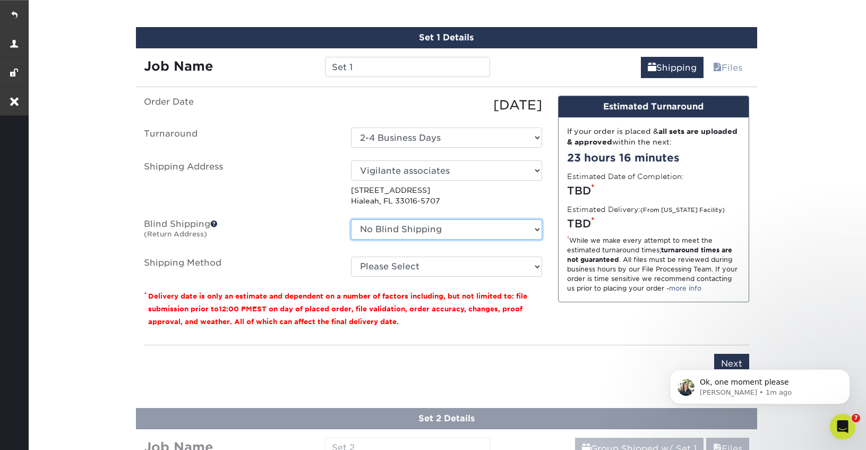
click at [436, 221] on select "No Blind Shipping benjamin benjamin brickell group brickell group f5 karen fari…" at bounding box center [446, 229] width 191 height 20
select select "67612"
click at [351, 219] on select "No Blind Shipping benjamin benjamin brickell group brickell group f5 karen fari…" at bounding box center [446, 229] width 191 height 20
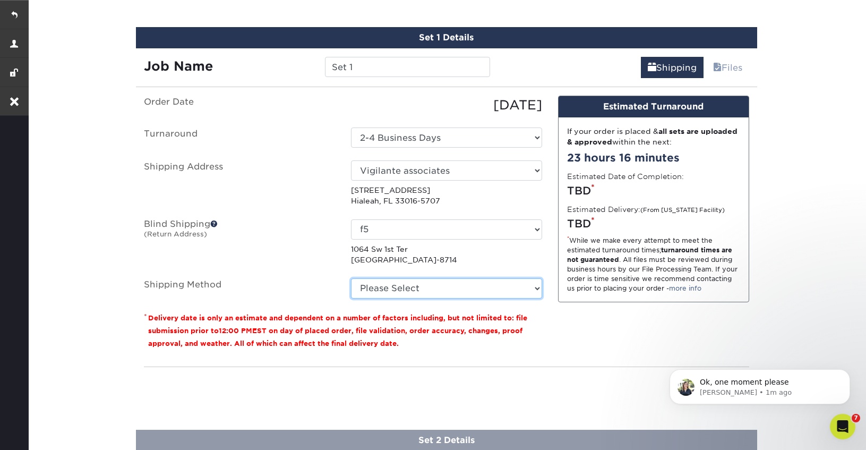
click at [433, 287] on select "Please Select Ground Shipping (+$14.96) 3 Day Shipping Service (+$15.36) 2 Day …" at bounding box center [446, 288] width 191 height 20
select select "03"
click at [351, 278] on select "Please Select Ground Shipping (+$14.96) 3 Day Shipping Service (+$15.36) 2 Day …" at bounding box center [446, 288] width 191 height 20
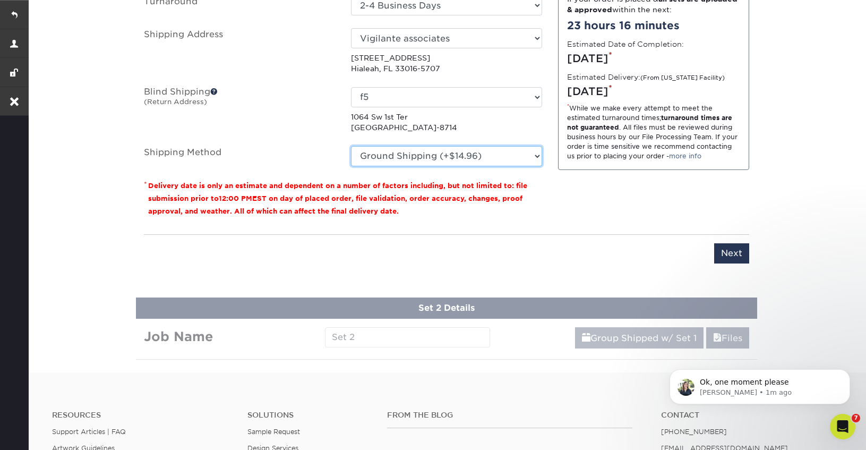
scroll to position [822, 0]
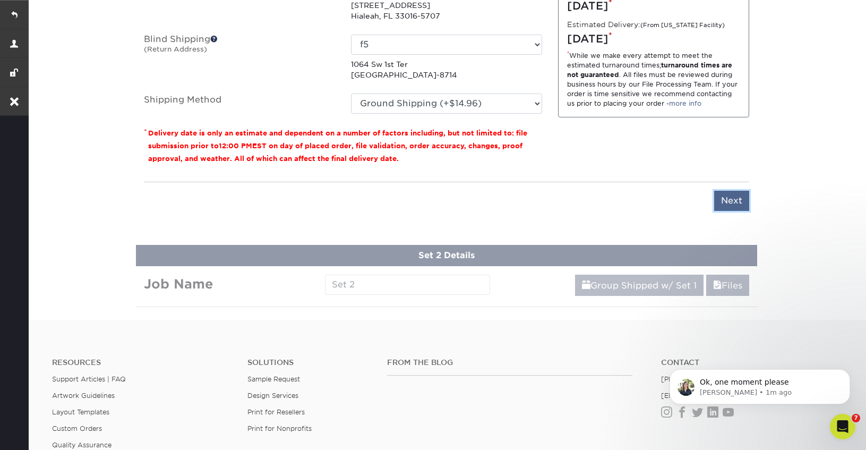
click at [729, 191] on input "Next" at bounding box center [731, 201] width 35 height 20
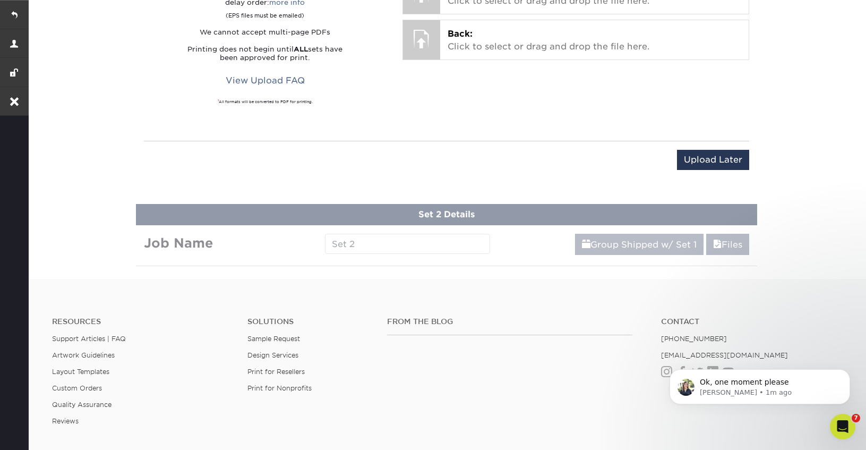
click at [714, 177] on div "Upload Later Save & Continue Continue" at bounding box center [446, 166] width 605 height 33
click at [704, 157] on input "Upload Later" at bounding box center [713, 160] width 72 height 20
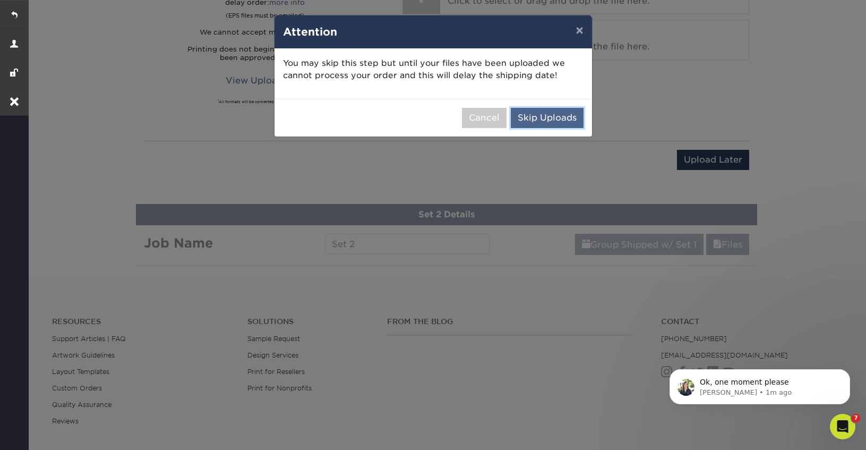
click at [551, 120] on button "Skip Uploads" at bounding box center [547, 118] width 73 height 20
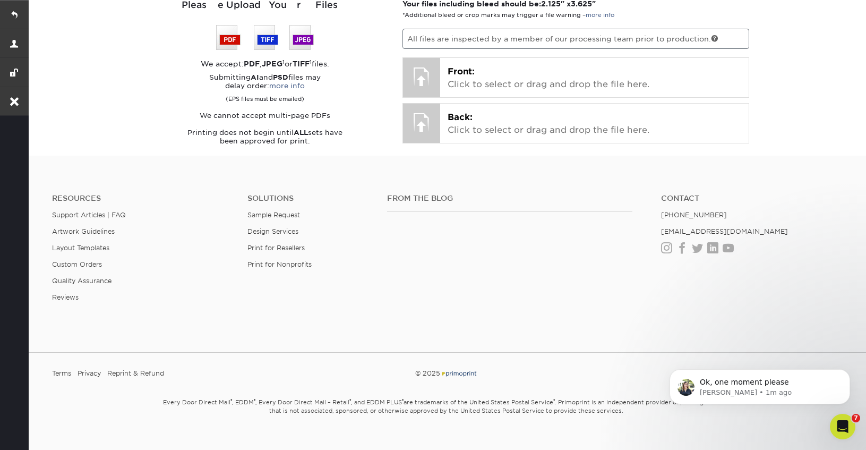
scroll to position [560, 0]
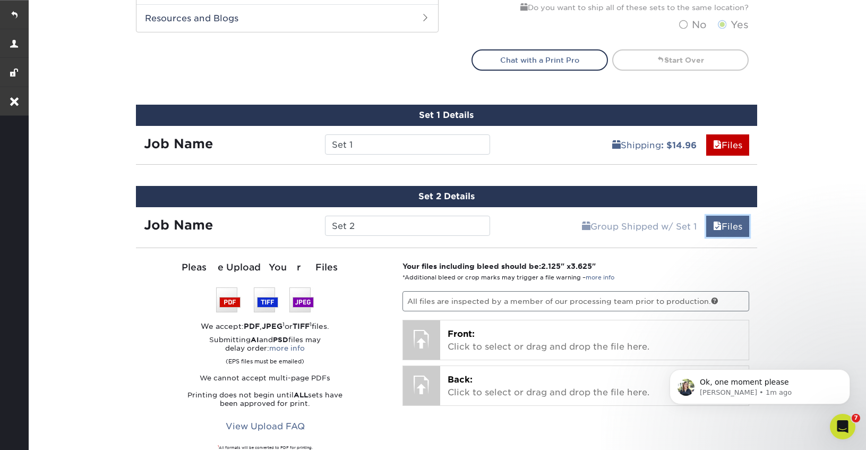
click at [735, 230] on link "Files" at bounding box center [727, 226] width 43 height 21
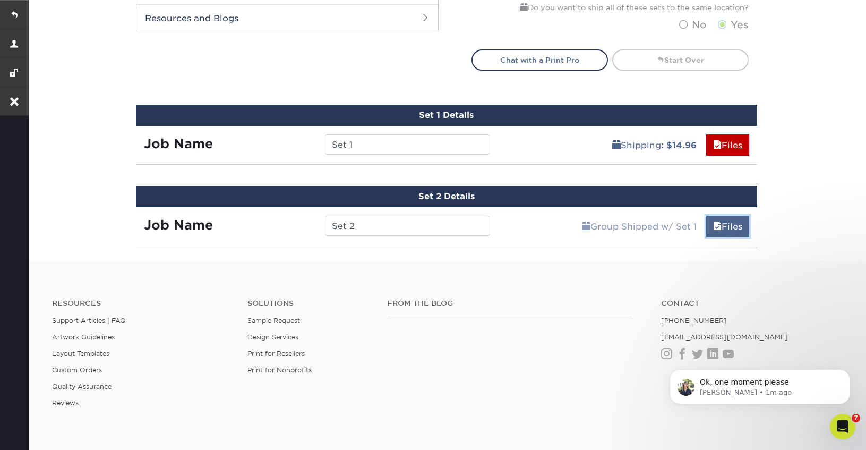
click at [735, 230] on link "Files" at bounding box center [727, 226] width 43 height 21
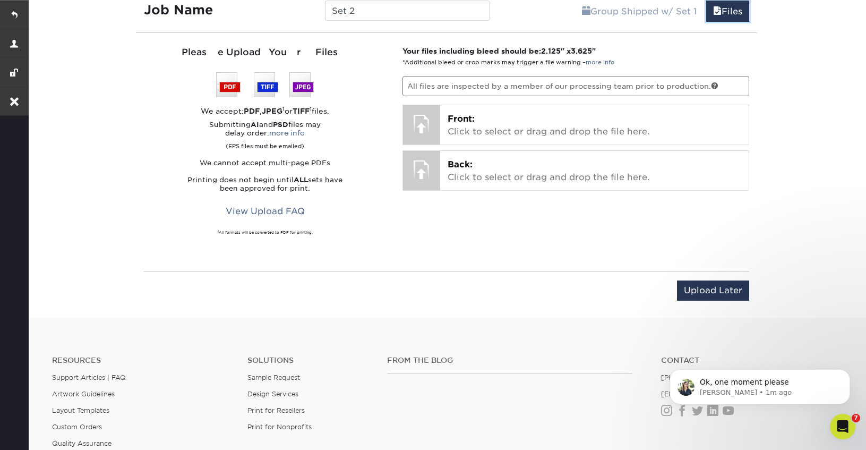
scroll to position [821, 0]
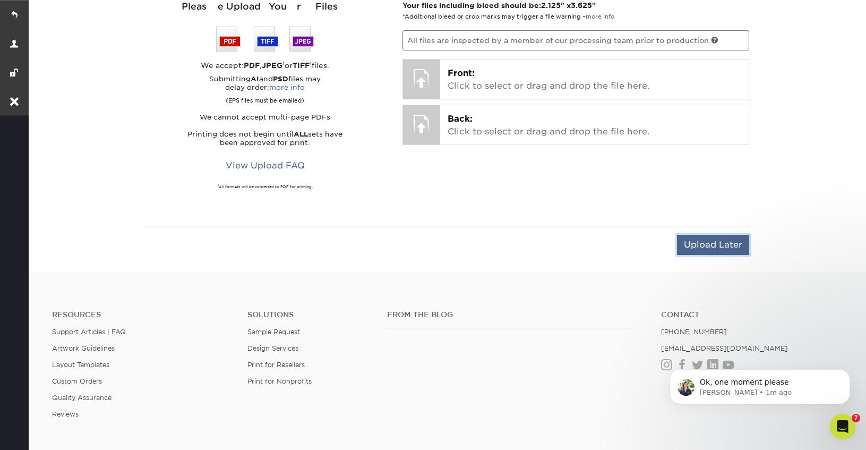
click at [700, 248] on input "Upload Later" at bounding box center [713, 245] width 72 height 20
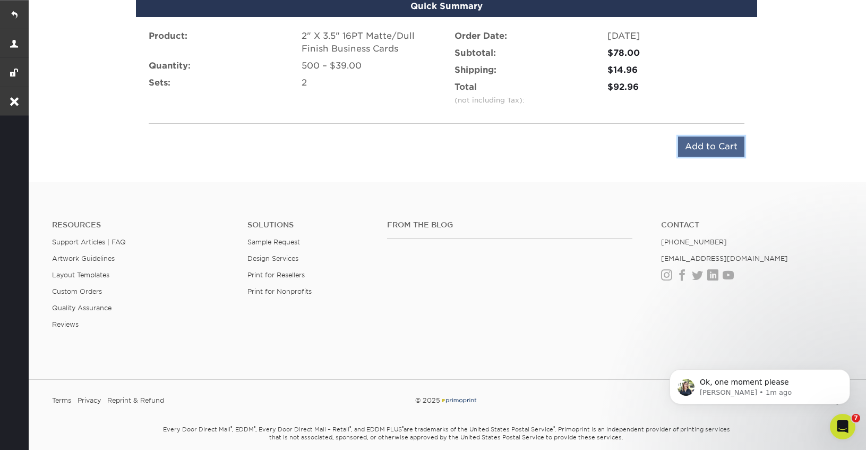
click at [704, 151] on input "Add to Cart" at bounding box center [711, 146] width 66 height 20
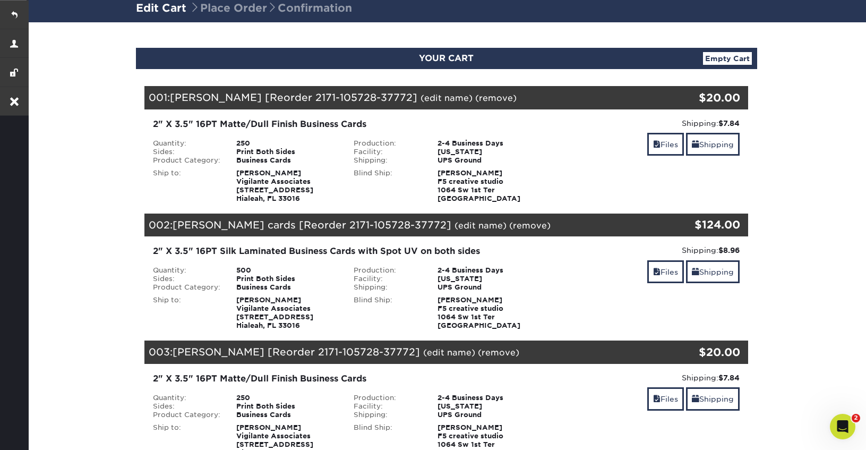
scroll to position [76, 0]
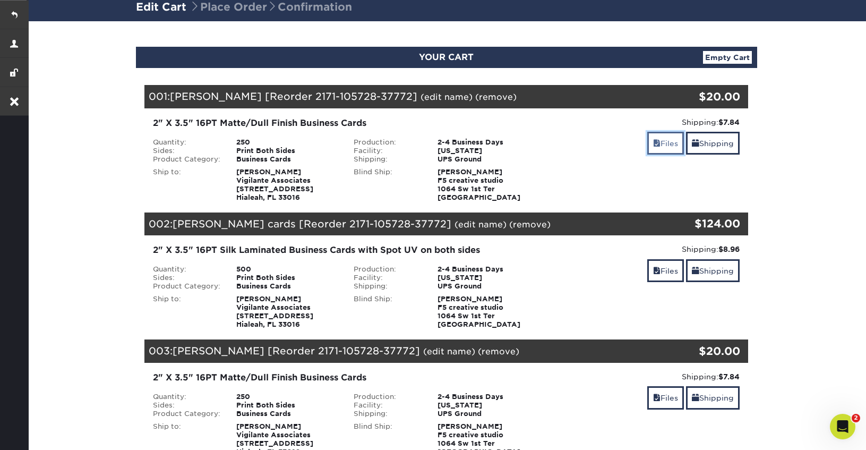
click at [659, 150] on link "Files" at bounding box center [665, 143] width 37 height 23
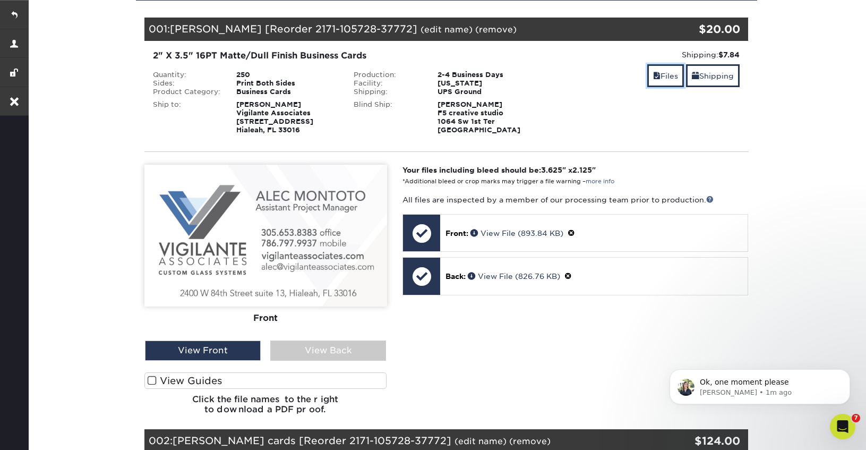
scroll to position [123, 0]
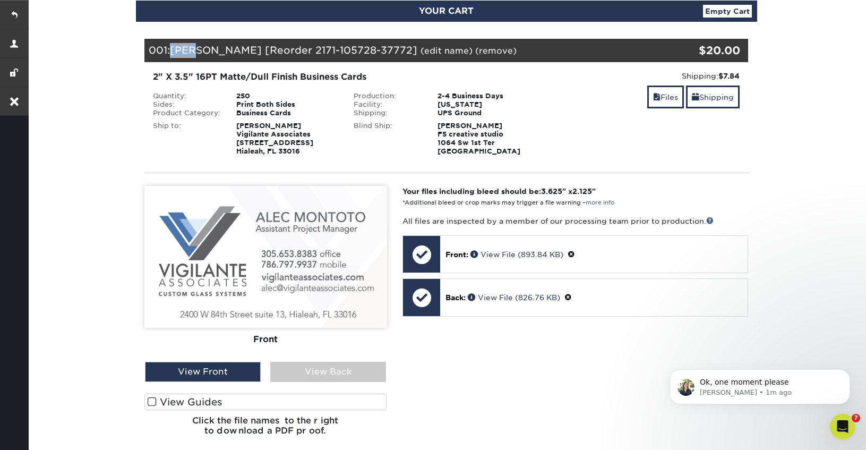
copy span "alec"
drag, startPoint x: 193, startPoint y: 52, endPoint x: 173, endPoint y: 50, distance: 20.8
click at [173, 50] on span "[PERSON_NAME] [Reorder 2171-105728-37772]" at bounding box center [293, 50] width 247 height 12
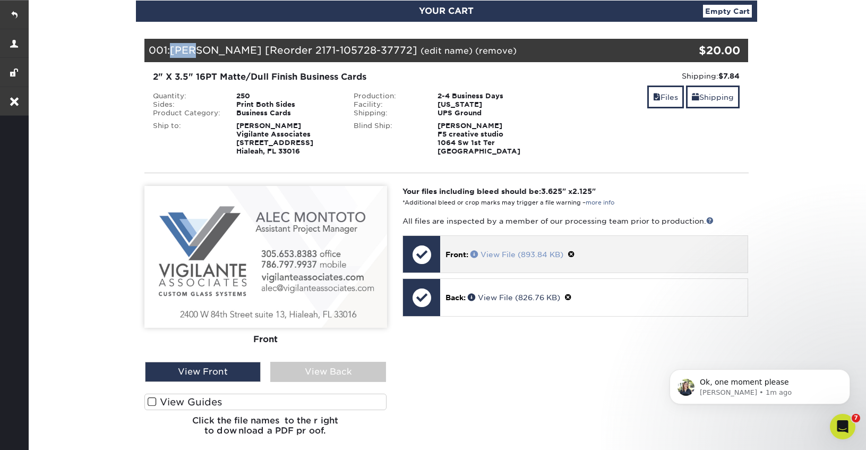
click at [497, 255] on link "View File (893.84 KB)" at bounding box center [516, 254] width 93 height 8
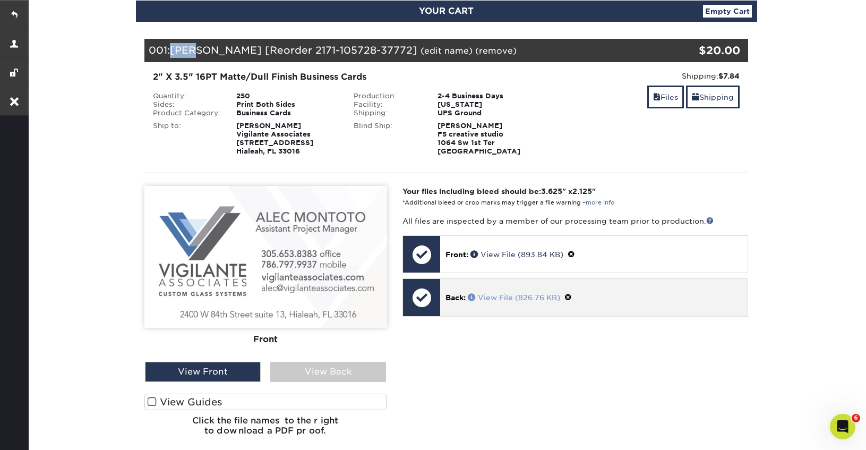
click at [490, 298] on link "View File (826.76 KB)" at bounding box center [514, 297] width 92 height 8
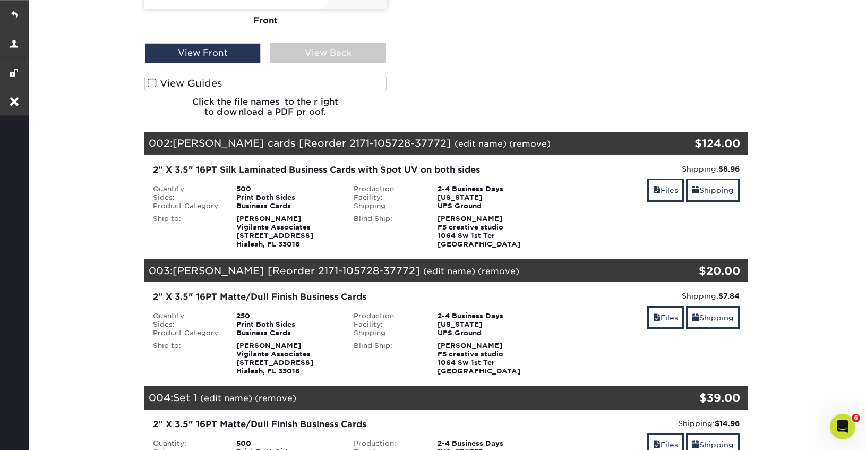
scroll to position [452, 0]
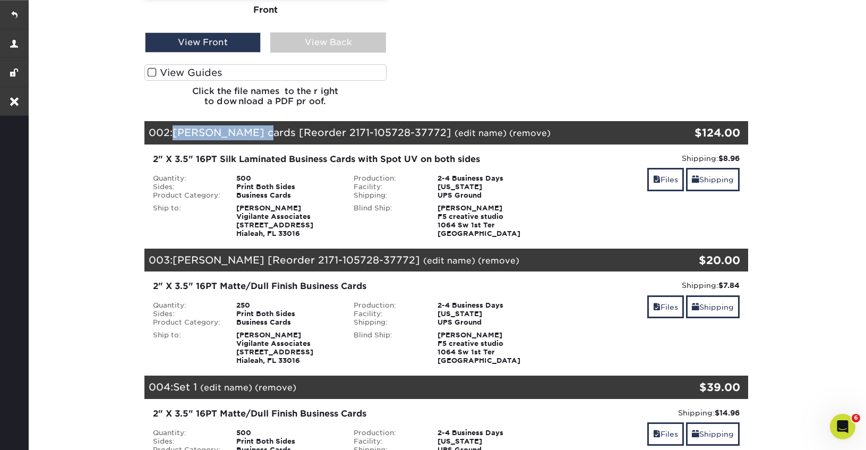
drag, startPoint x: 176, startPoint y: 133, endPoint x: 249, endPoint y: 130, distance: 73.3
click at [249, 130] on span "[PERSON_NAME] cards [Reorder 2171-105728-37772]" at bounding box center [312, 132] width 279 height 12
copy span "[PERSON_NAME]"
click at [655, 179] on span at bounding box center [656, 179] width 7 height 8
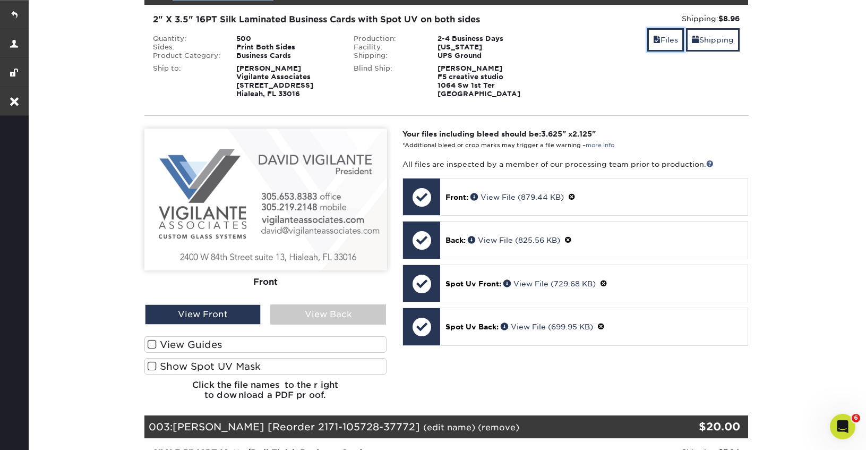
scroll to position [595, 0]
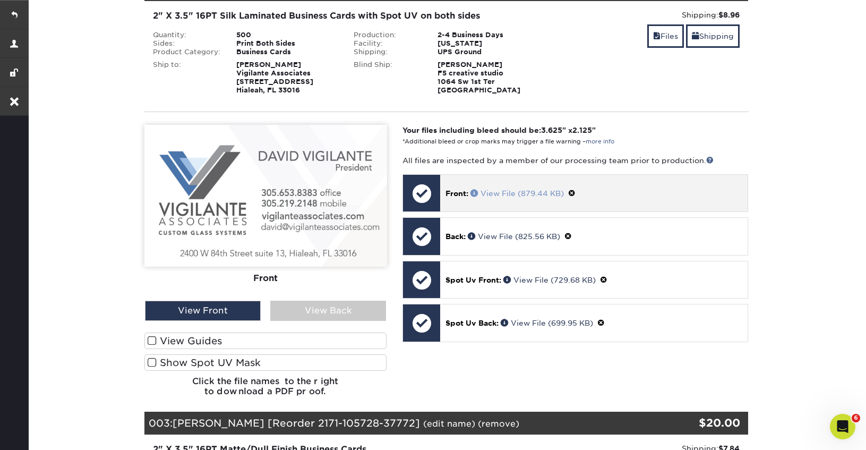
click at [516, 194] on link "View File (879.44 KB)" at bounding box center [516, 193] width 93 height 8
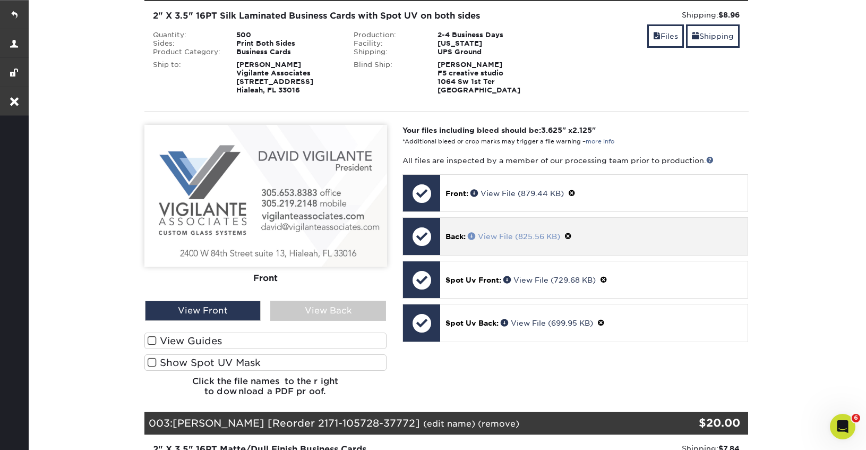
click at [496, 235] on link "View File (825.56 KB)" at bounding box center [514, 236] width 92 height 8
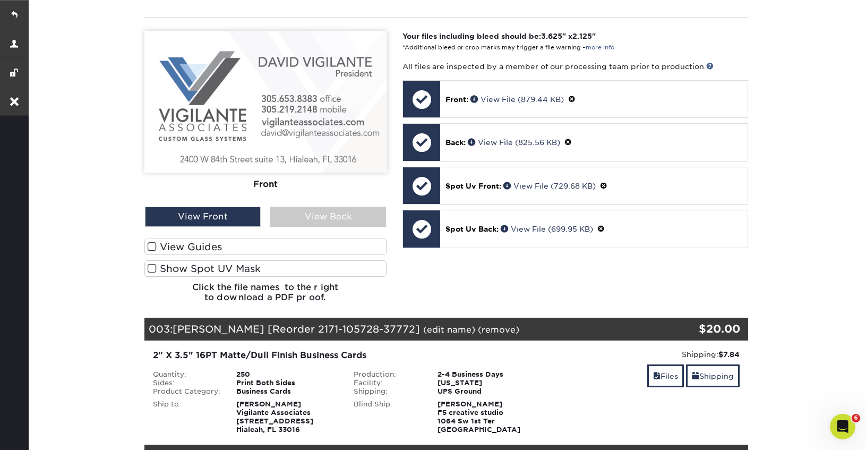
scroll to position [706, 0]
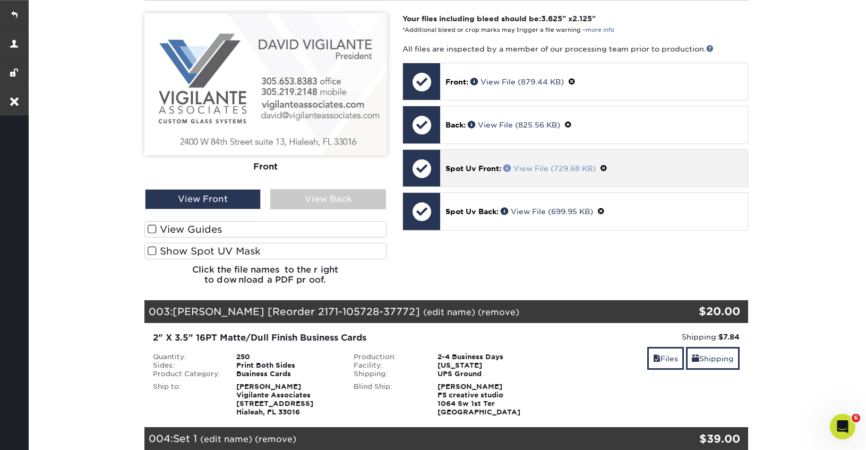
click at [524, 167] on link "View File (729.68 KB)" at bounding box center [549, 168] width 92 height 8
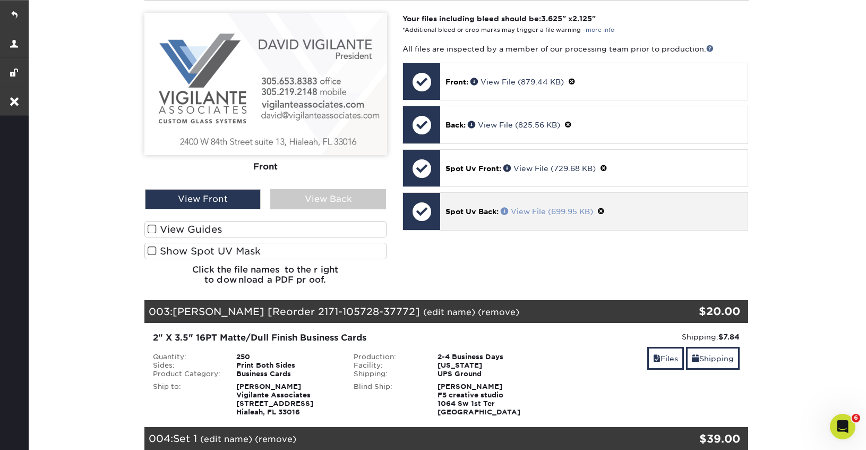
click at [516, 209] on link "View File (699.95 KB)" at bounding box center [547, 211] width 92 height 8
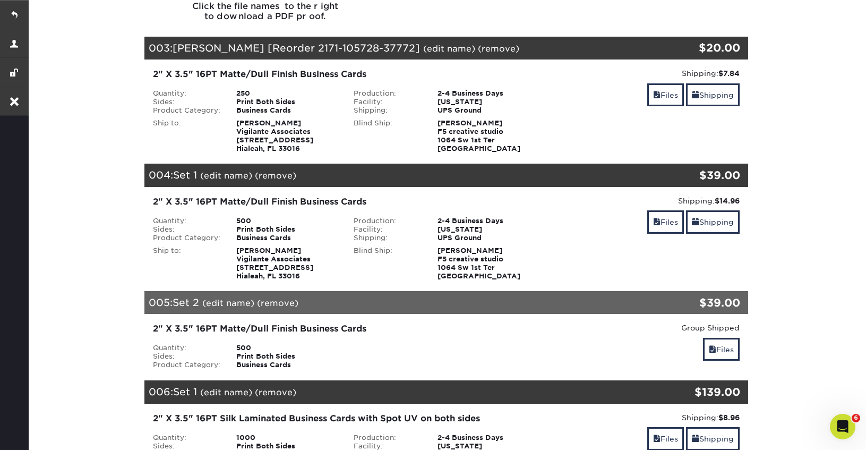
scroll to position [979, 0]
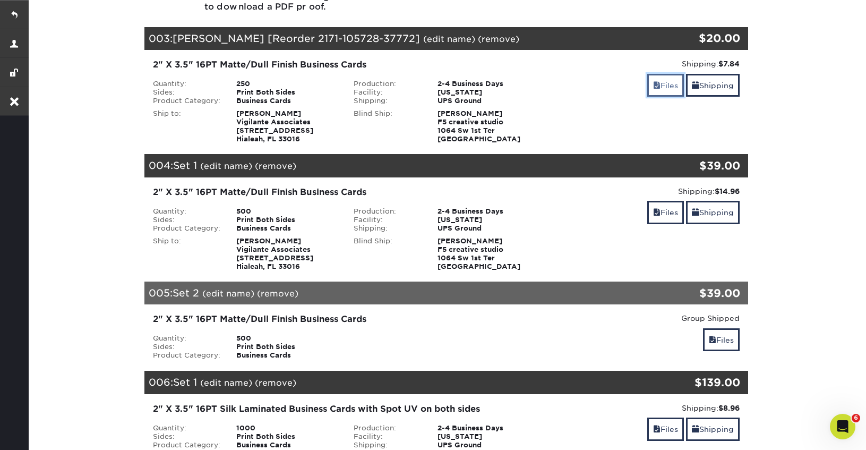
click at [655, 86] on span at bounding box center [656, 85] width 7 height 8
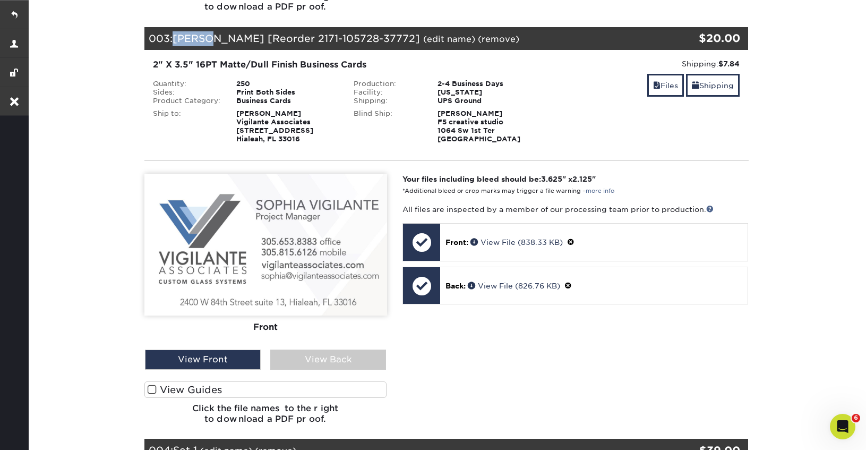
drag, startPoint x: 208, startPoint y: 40, endPoint x: 176, endPoint y: 41, distance: 32.4
click at [176, 41] on span "teresa [Reorder 2171-105728-37772]" at bounding box center [296, 38] width 247 height 12
copy span "teresa"
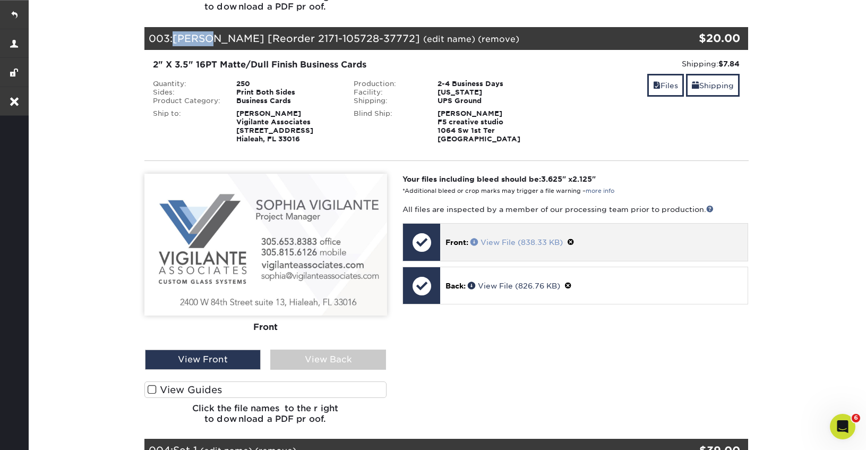
click at [501, 243] on link "View File (838.33 KB)" at bounding box center [516, 242] width 92 height 8
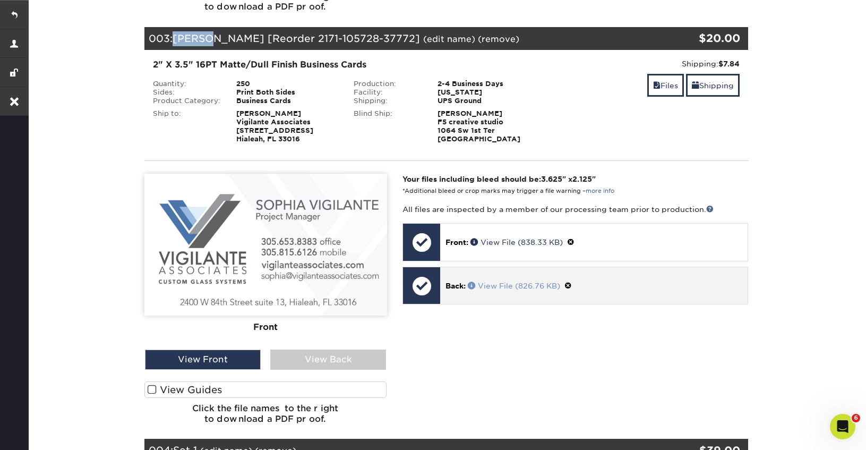
click at [503, 285] on link "View File (826.76 KB)" at bounding box center [514, 285] width 92 height 8
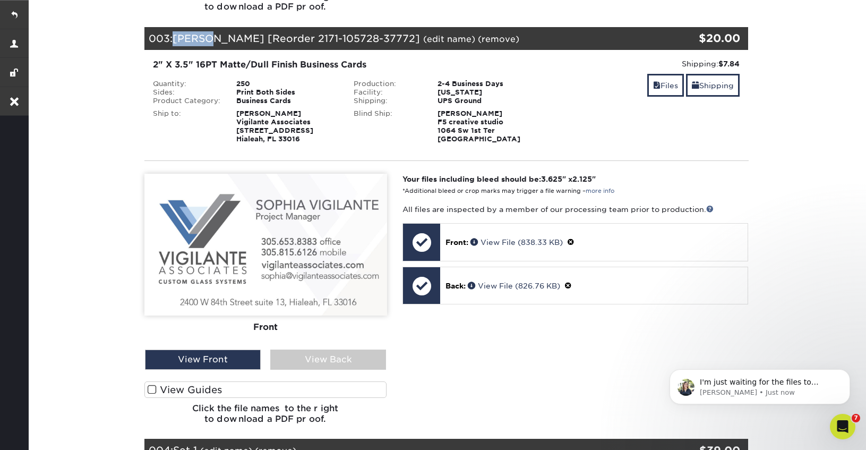
scroll to position [0, 0]
click at [478, 39] on link "(remove)" at bounding box center [498, 39] width 41 height 10
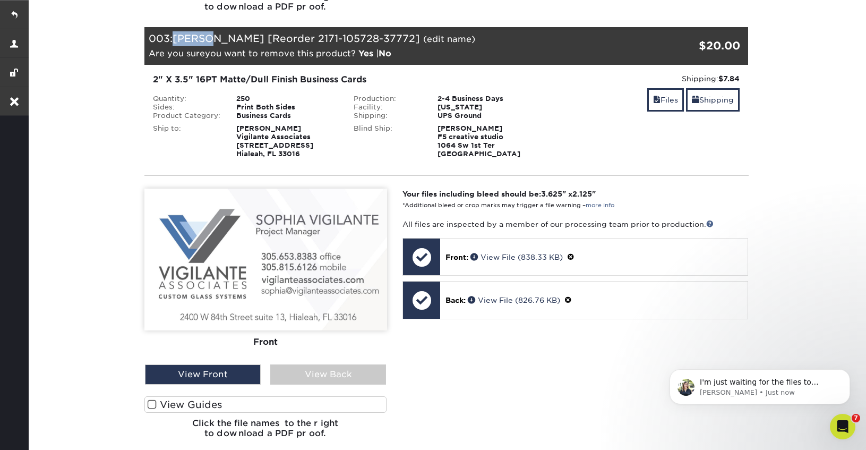
click at [364, 56] on link "Yes" at bounding box center [365, 53] width 15 height 10
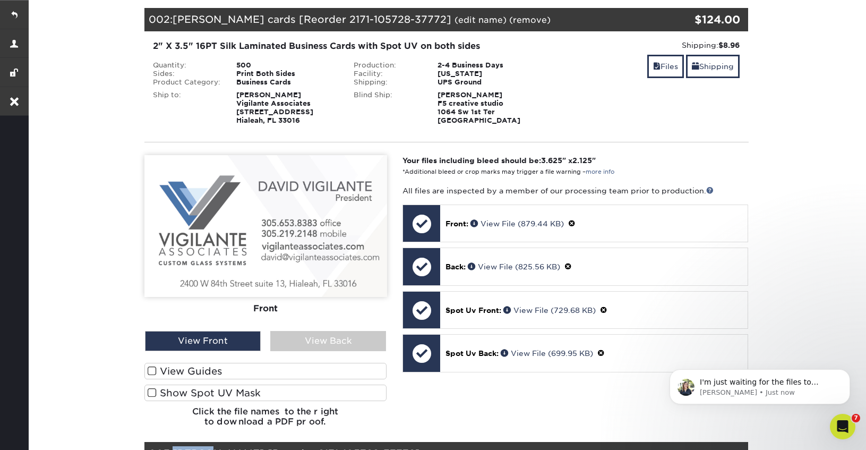
scroll to position [460, 0]
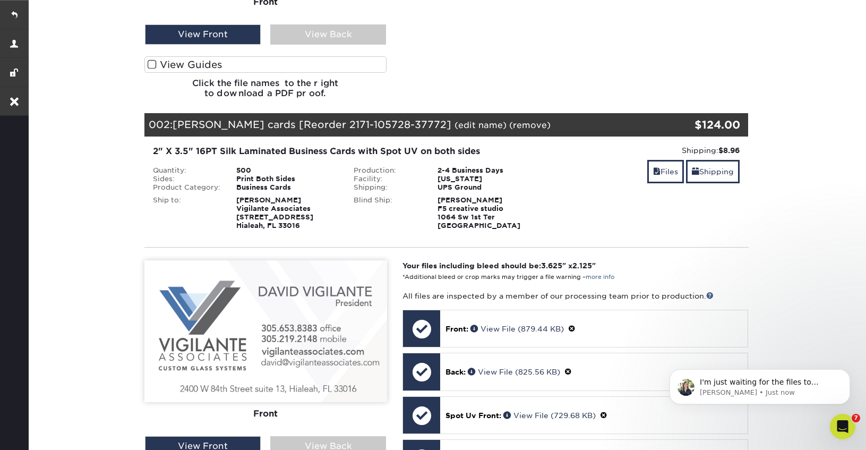
click at [516, 127] on link "(remove)" at bounding box center [529, 125] width 41 height 10
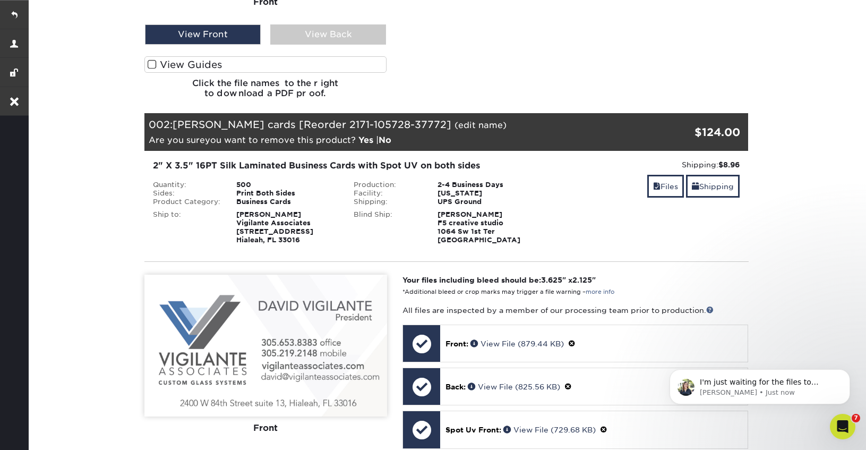
click at [365, 146] on div "002: David vigilante cards [Reorder 2171-105728-37772] (edit name) (remove) Are…" at bounding box center [395, 132] width 503 height 38
click at [365, 138] on link "Yes" at bounding box center [365, 140] width 15 height 10
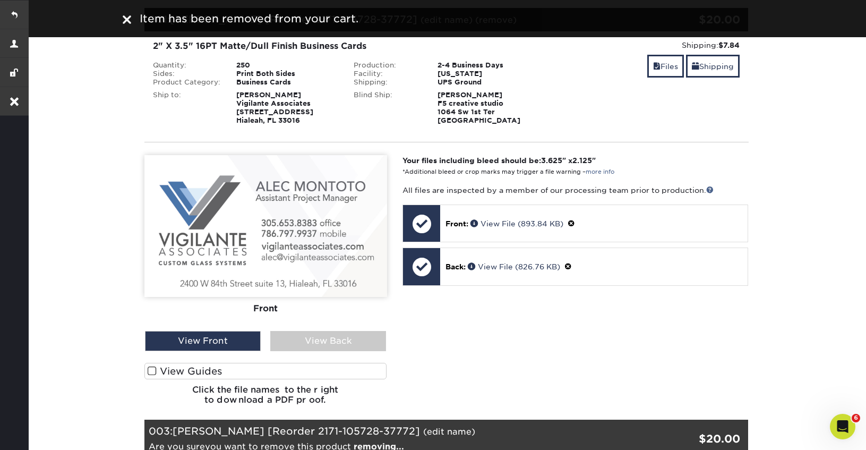
scroll to position [0, 0]
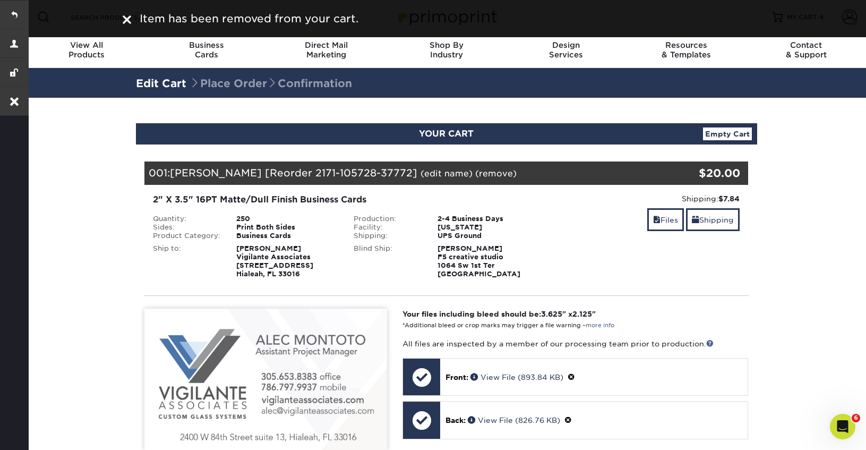
click at [475, 176] on link "(remove)" at bounding box center [495, 173] width 41 height 10
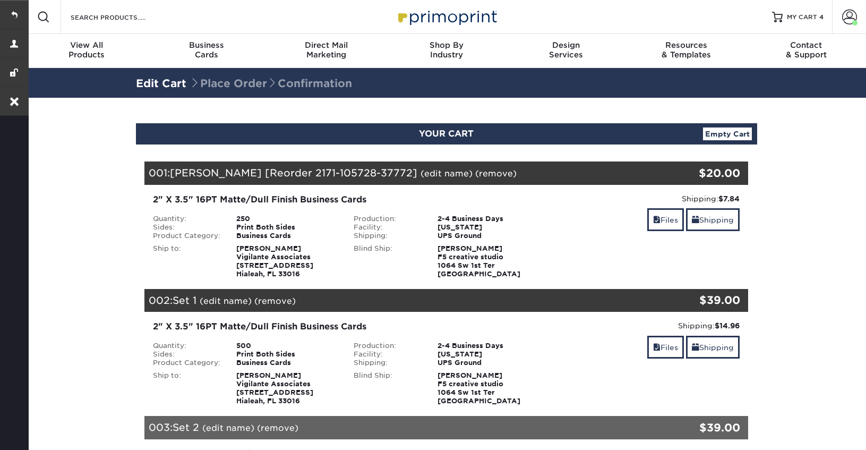
click at [475, 174] on link "(remove)" at bounding box center [495, 173] width 41 height 10
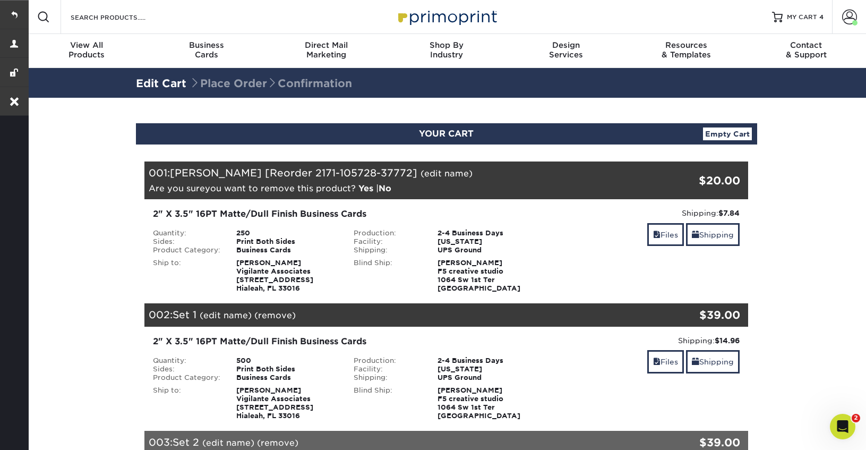
click at [361, 186] on link "Yes" at bounding box center [365, 188] width 15 height 10
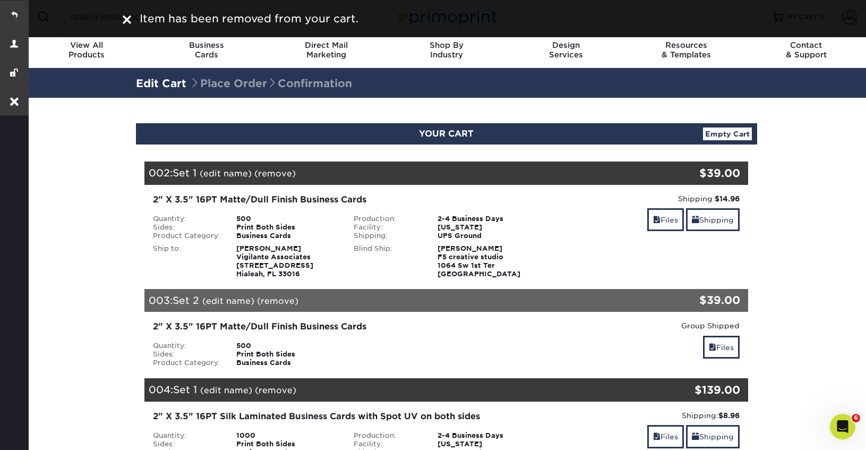
click at [121, 18] on div "Item has been removed from your cart." at bounding box center [433, 19] width 637 height 16
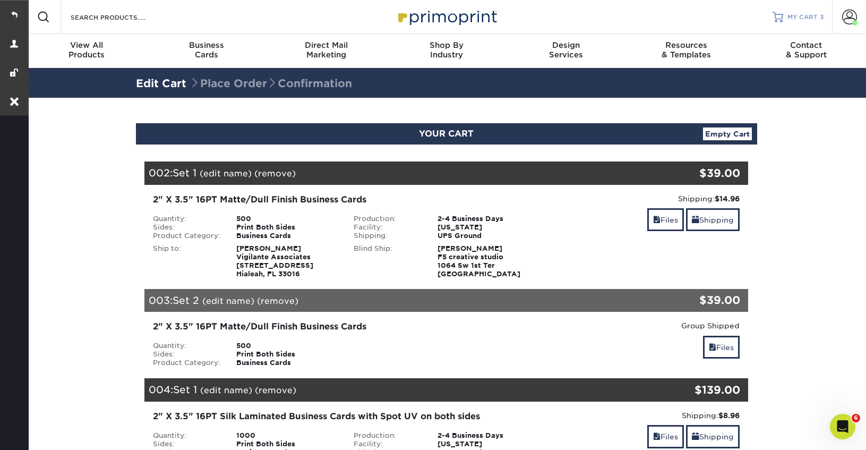
click at [820, 19] on span "3" at bounding box center [822, 16] width 4 height 7
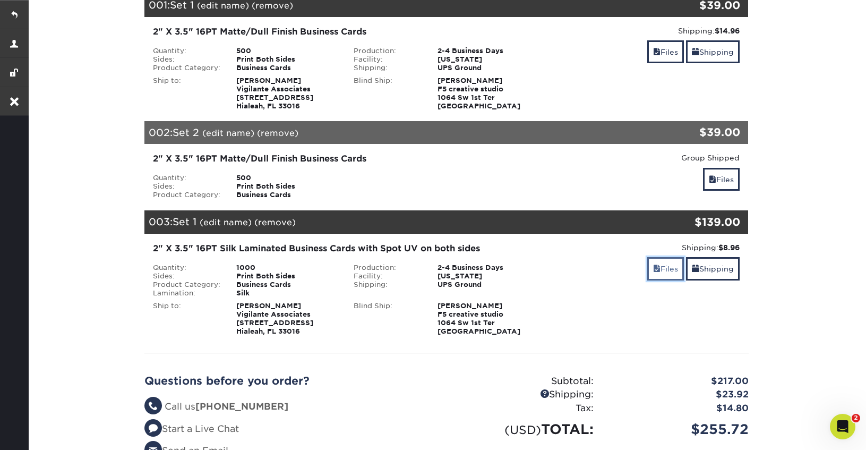
click at [659, 265] on link "Files" at bounding box center [665, 268] width 37 height 23
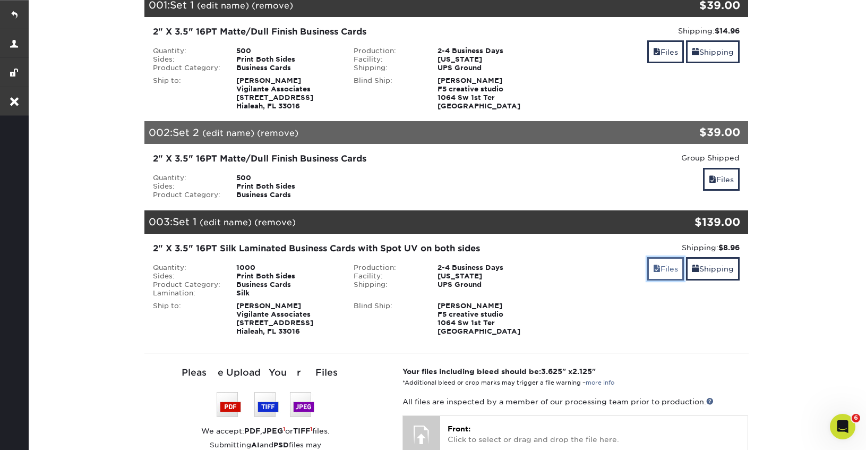
click at [663, 269] on link "Files" at bounding box center [665, 268] width 37 height 23
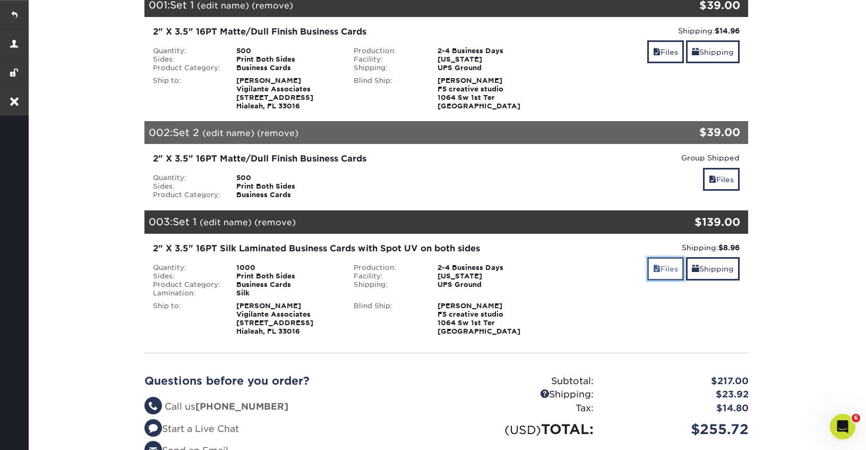
click at [663, 269] on link "Files" at bounding box center [665, 268] width 37 height 23
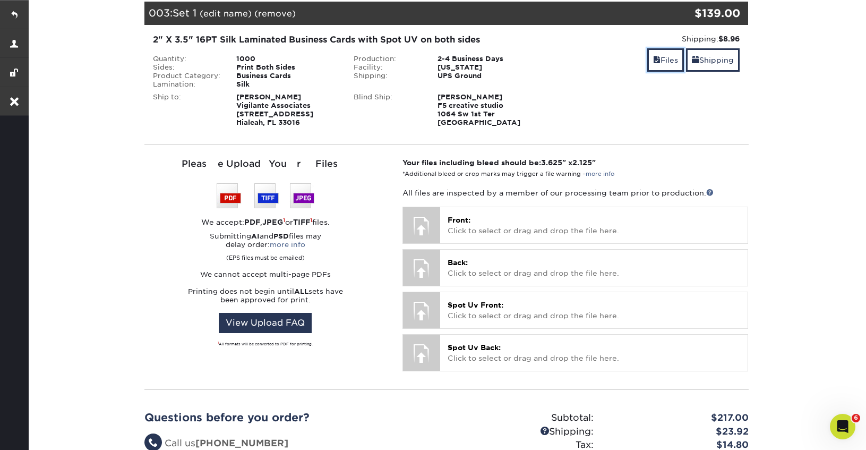
scroll to position [459, 0]
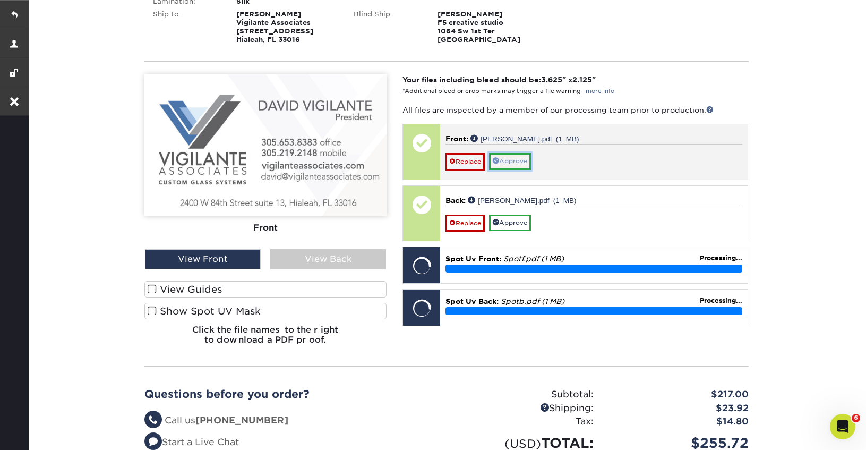
click at [511, 163] on link "Approve" at bounding box center [510, 161] width 42 height 16
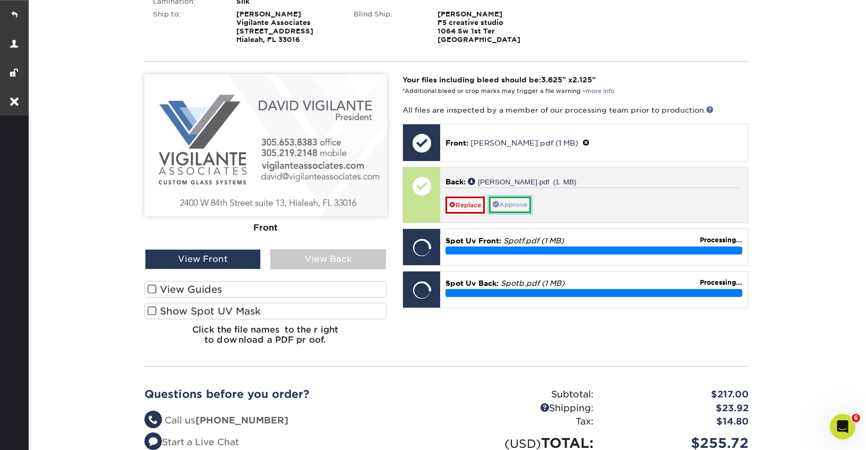
click at [509, 201] on link "Approve" at bounding box center [510, 204] width 42 height 16
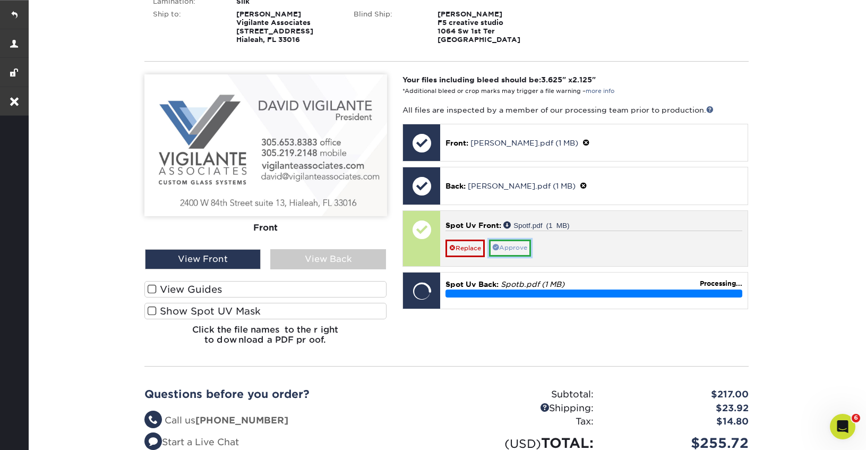
click at [516, 251] on link "Approve" at bounding box center [510, 247] width 42 height 16
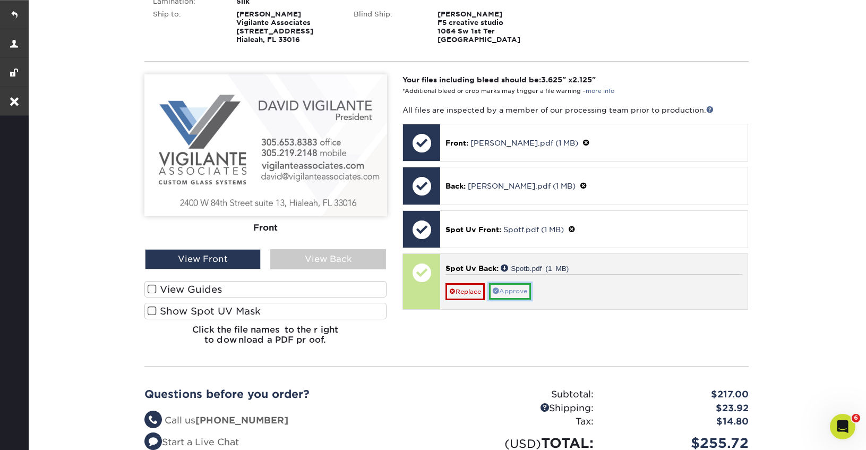
click at [522, 291] on link "Approve" at bounding box center [510, 291] width 42 height 16
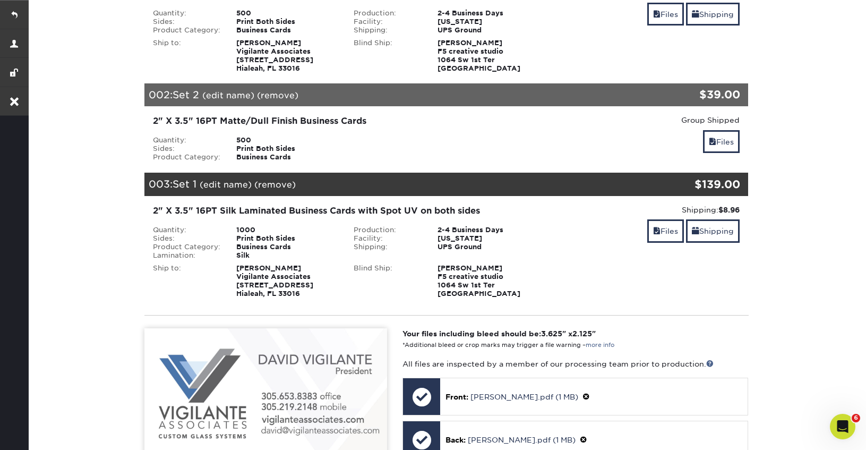
scroll to position [148, 0]
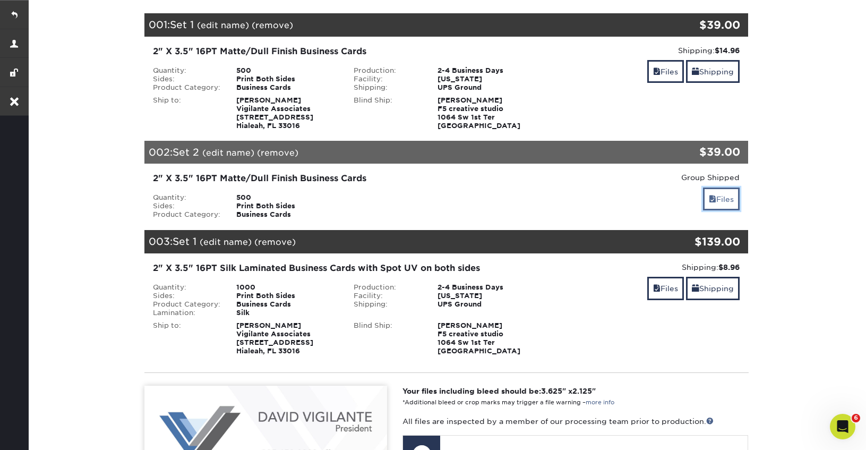
click at [716, 200] on link "Files" at bounding box center [721, 198] width 37 height 23
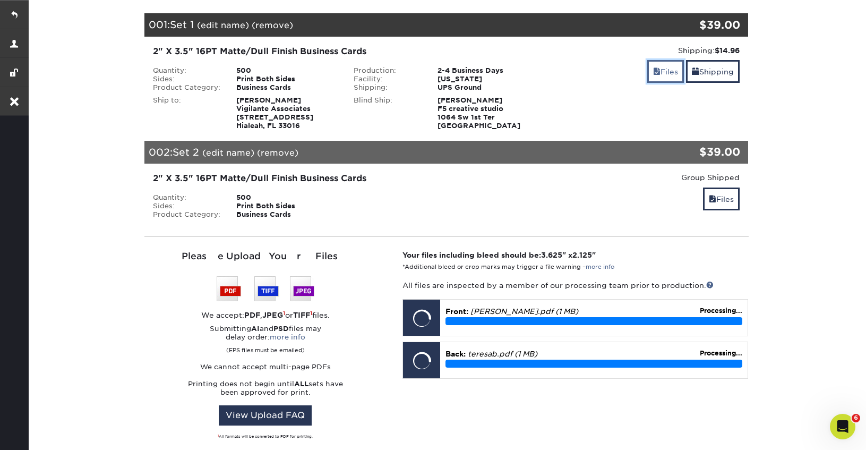
click at [660, 75] on link "Files" at bounding box center [665, 71] width 37 height 23
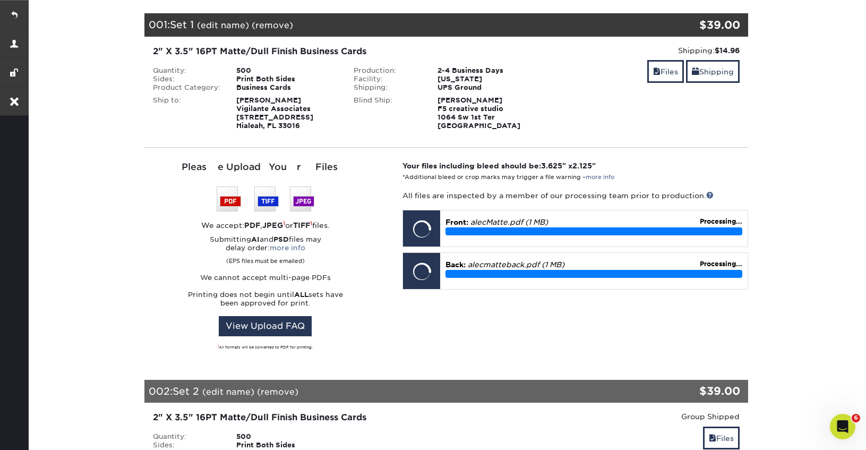
click at [216, 23] on link "(edit name)" at bounding box center [223, 25] width 52 height 10
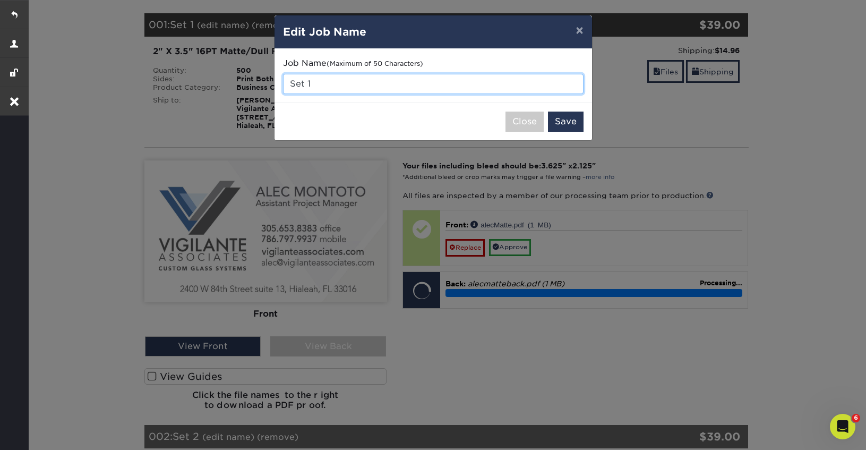
click at [318, 84] on input "Set 1" at bounding box center [433, 84] width 300 height 20
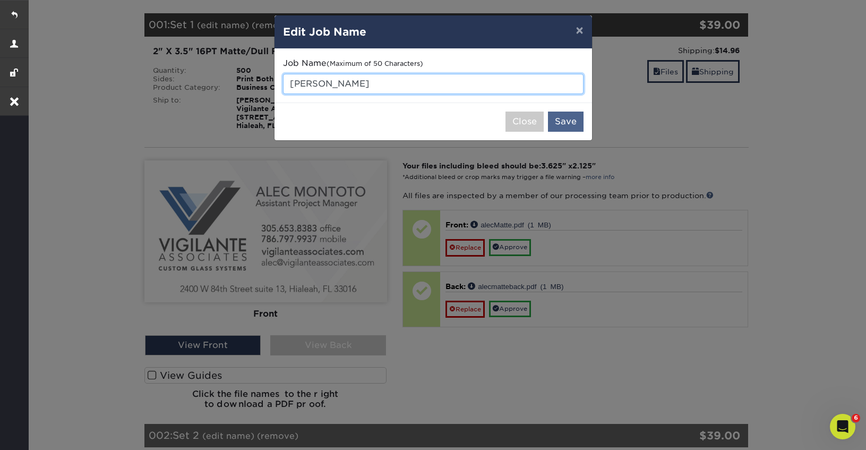
type input "[PERSON_NAME]"
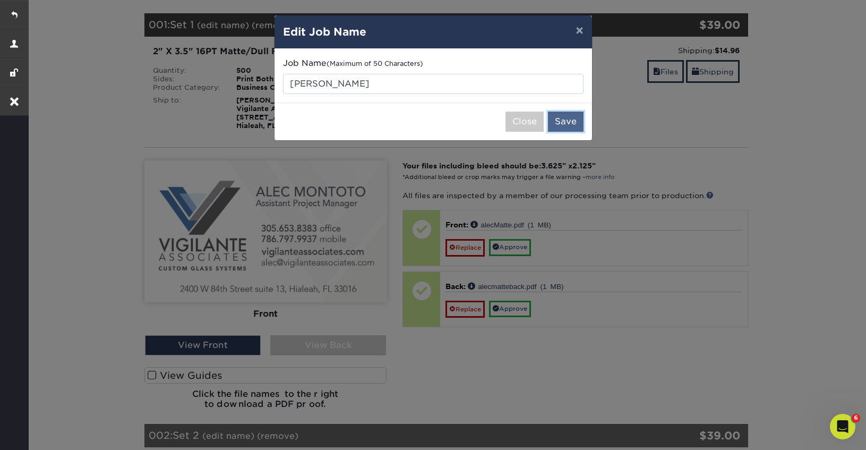
click at [563, 124] on button "Save" at bounding box center [566, 121] width 36 height 20
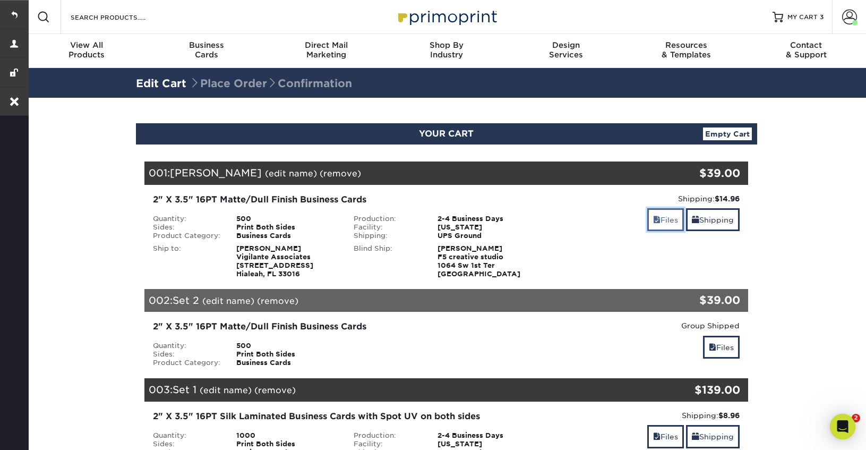
click at [656, 218] on span at bounding box center [656, 220] width 7 height 8
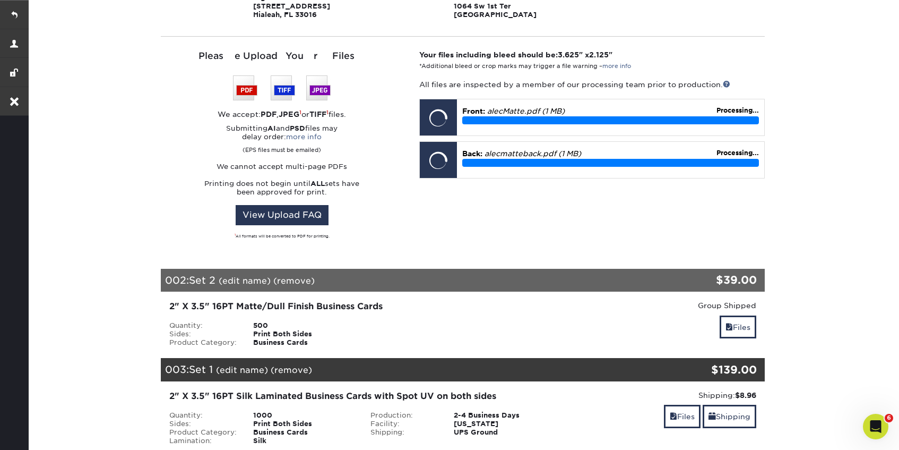
scroll to position [262, 0]
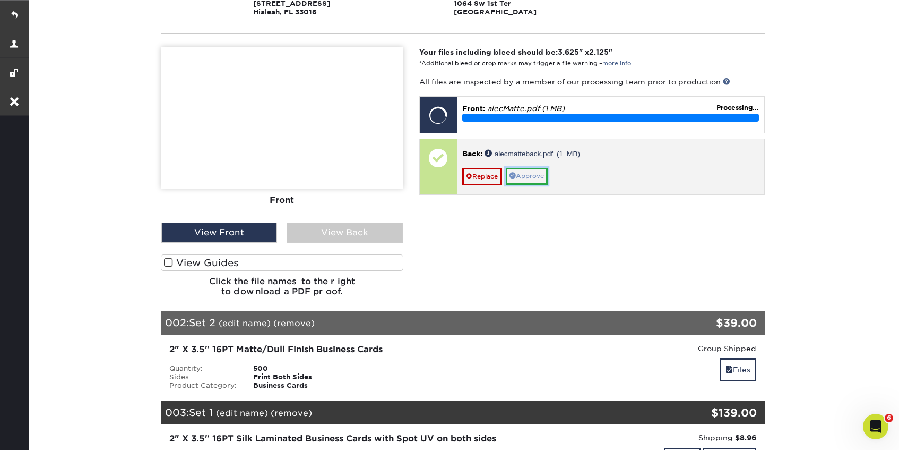
click at [528, 174] on link "Approve" at bounding box center [527, 176] width 42 height 16
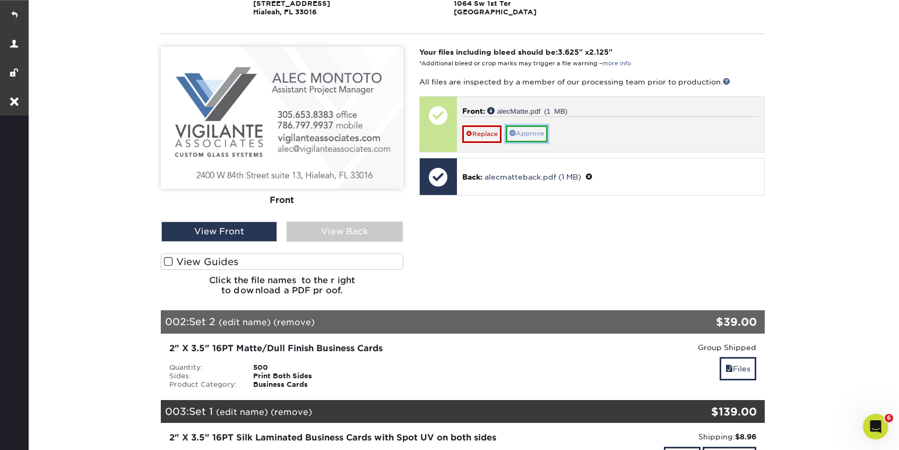
click at [533, 135] on link "Approve" at bounding box center [527, 133] width 42 height 16
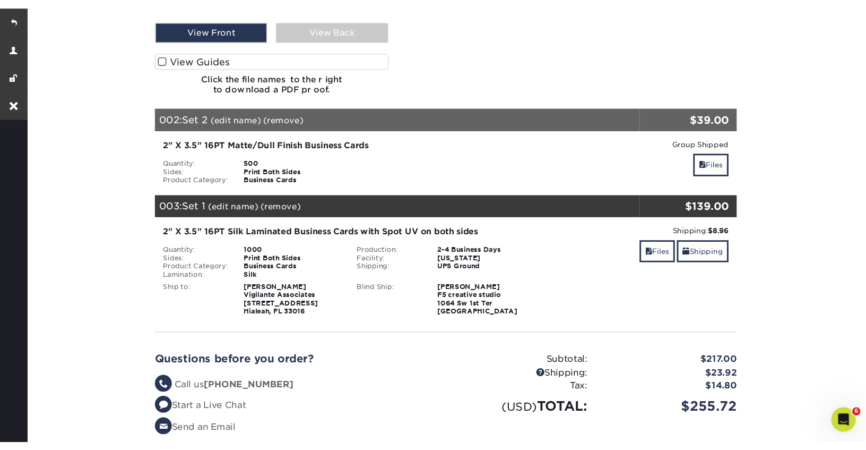
scroll to position [469, 0]
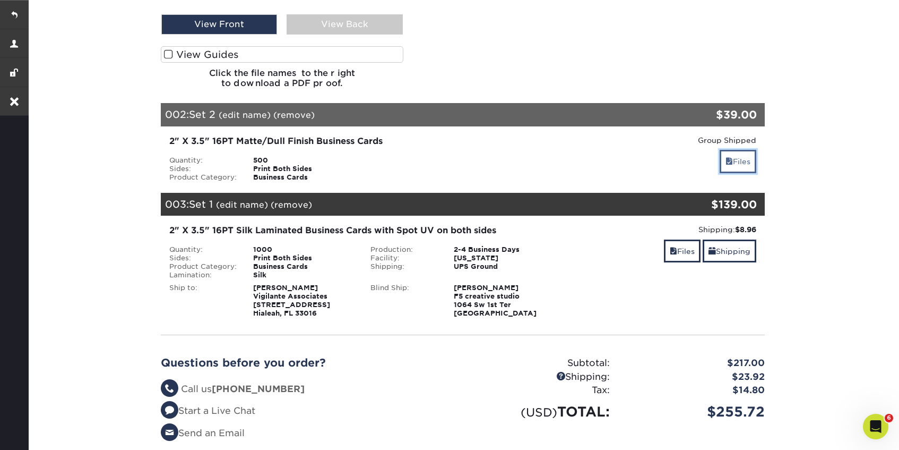
click at [734, 159] on link "Files" at bounding box center [738, 161] width 37 height 23
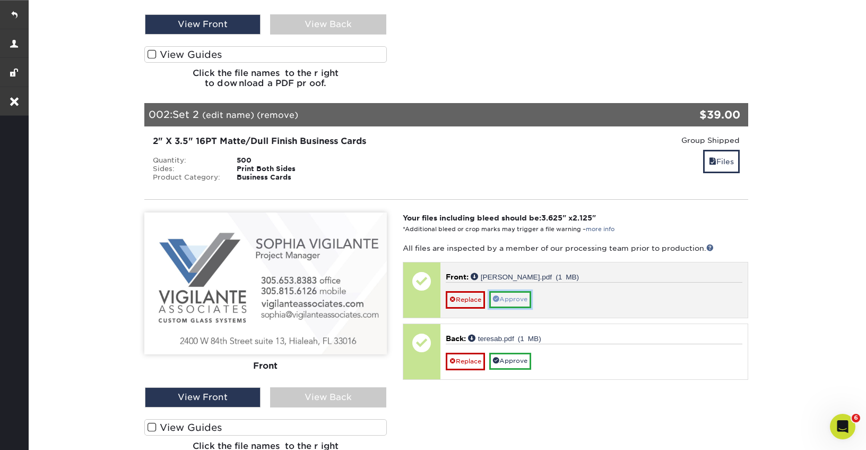
click at [522, 296] on link "Approve" at bounding box center [510, 299] width 42 height 16
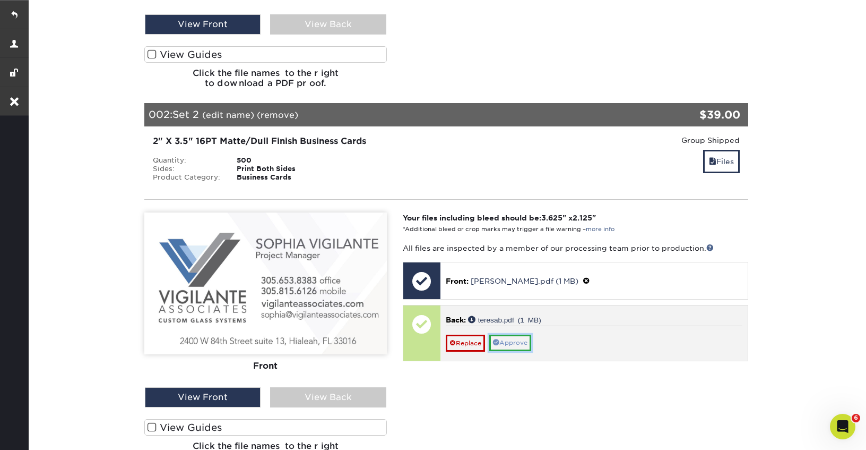
click at [520, 341] on link "Approve" at bounding box center [510, 342] width 42 height 16
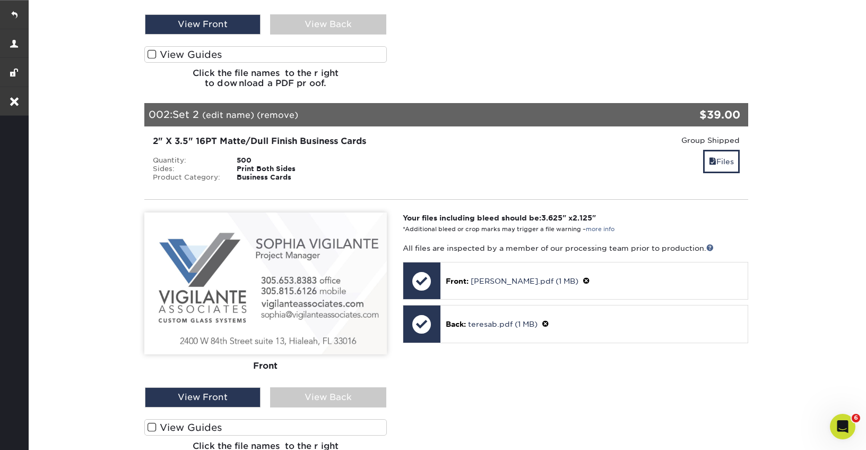
click at [236, 116] on link "(edit name)" at bounding box center [228, 115] width 52 height 10
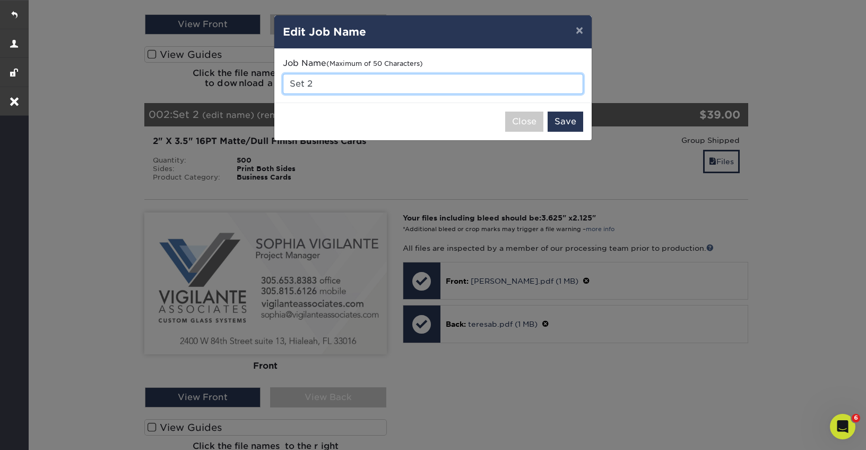
click at [326, 85] on input "Set 2" at bounding box center [433, 84] width 300 height 20
type input "[PERSON_NAME]"
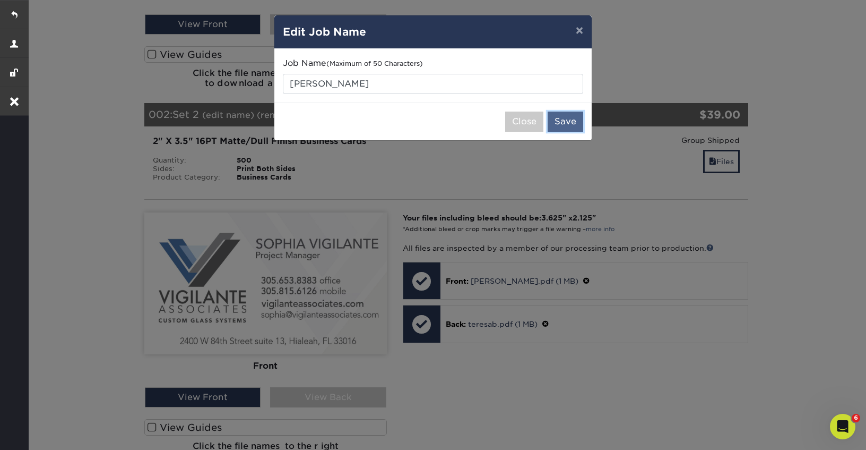
click at [573, 124] on button "Save" at bounding box center [566, 121] width 36 height 20
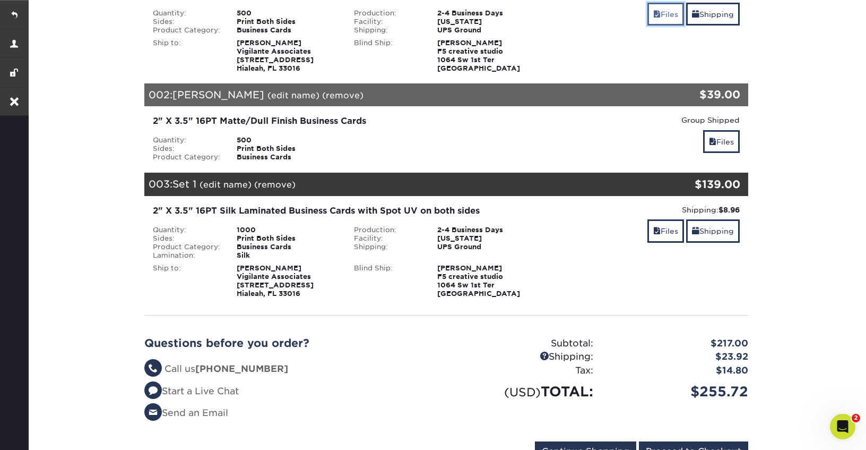
click at [667, 21] on link "Files" at bounding box center [666, 14] width 37 height 23
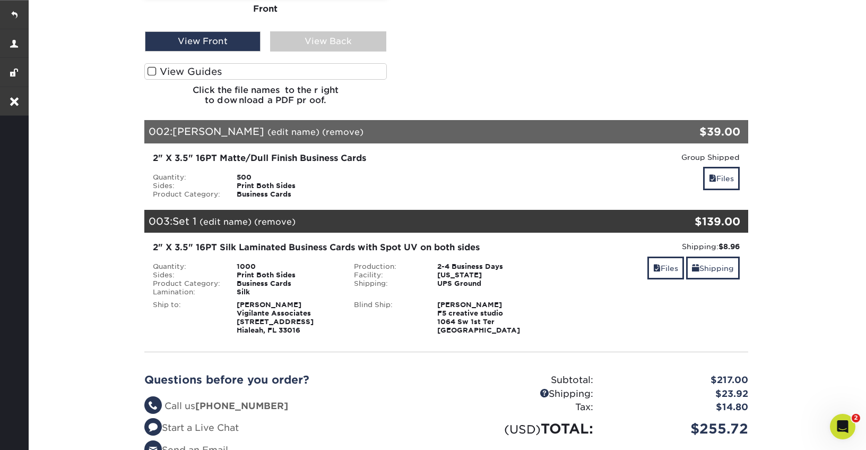
scroll to position [482, 0]
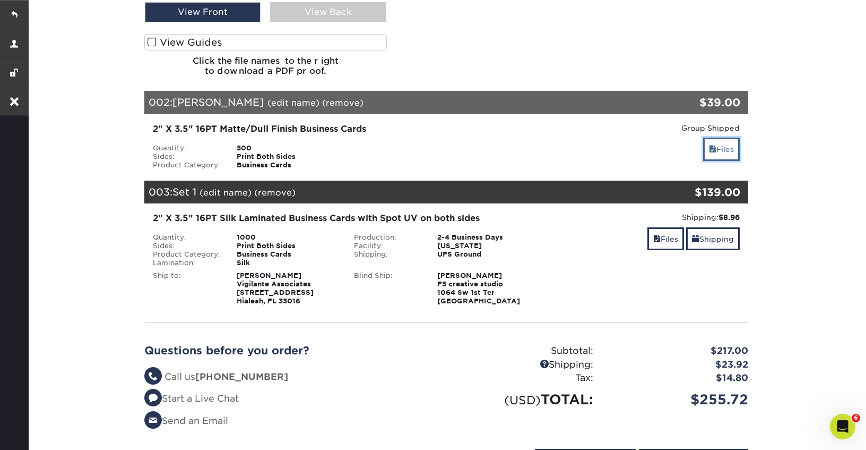
click at [716, 150] on link "Files" at bounding box center [721, 148] width 37 height 23
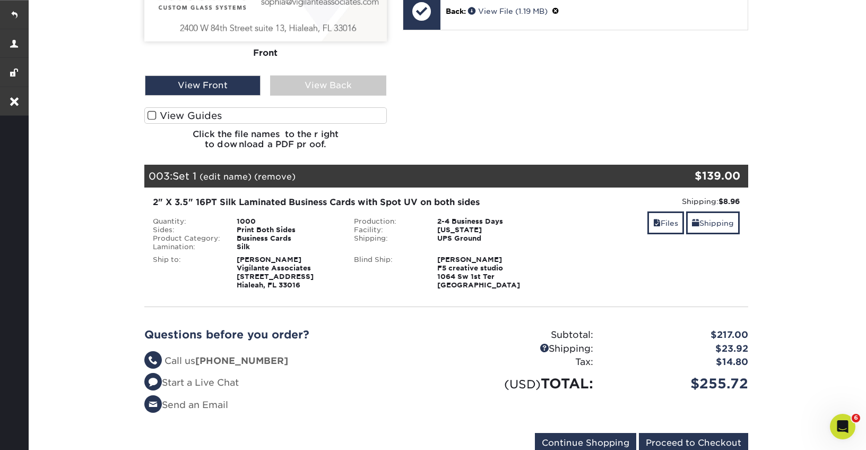
scroll to position [785, 0]
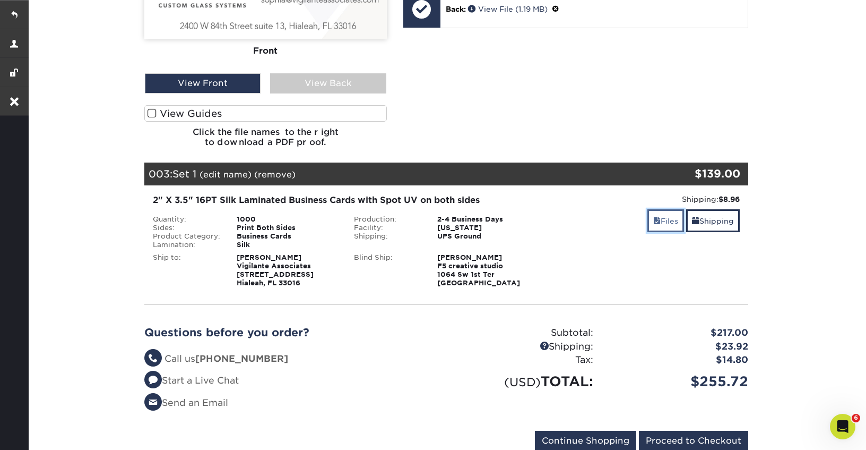
click at [654, 225] on span at bounding box center [656, 221] width 7 height 8
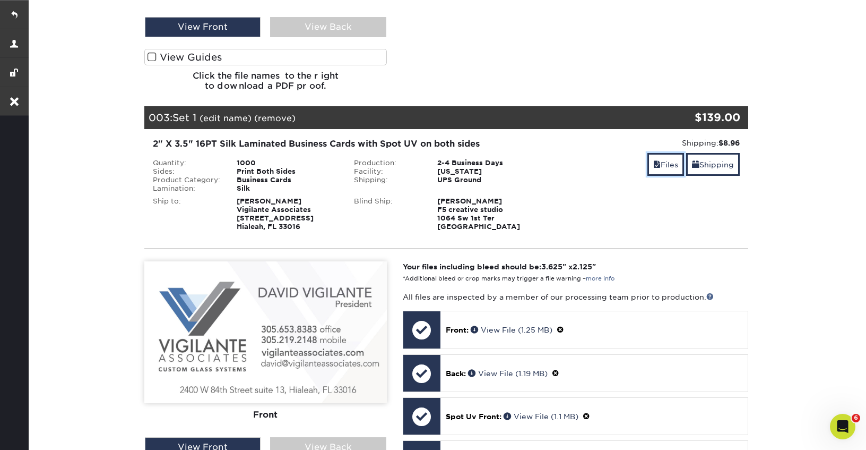
scroll to position [840, 0]
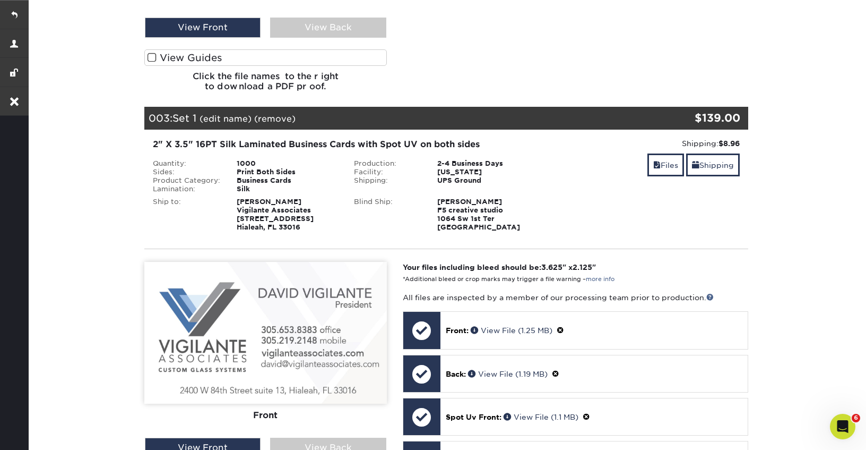
click at [218, 118] on link "(edit name)" at bounding box center [226, 119] width 52 height 10
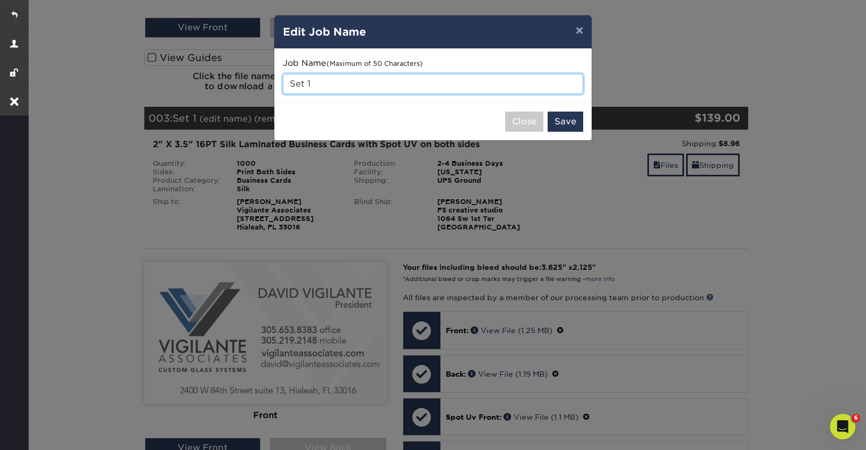
click at [322, 82] on input "Set 1" at bounding box center [433, 84] width 300 height 20
type input "[PERSON_NAME]"
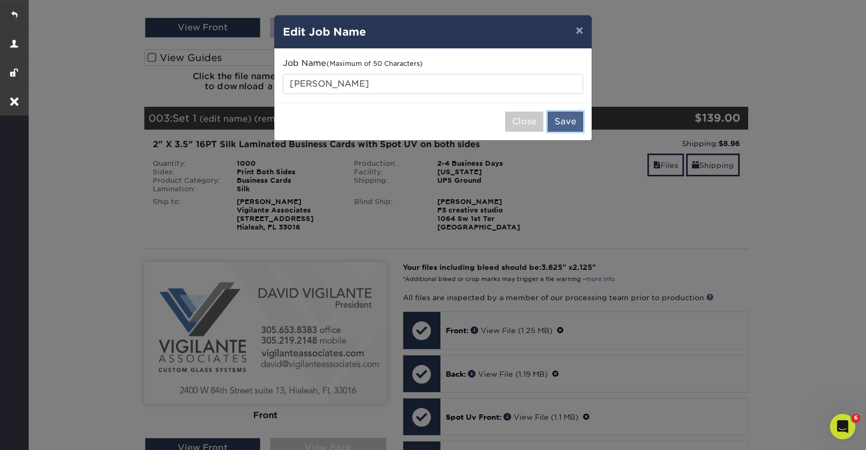
click at [559, 116] on button "Save" at bounding box center [566, 121] width 36 height 20
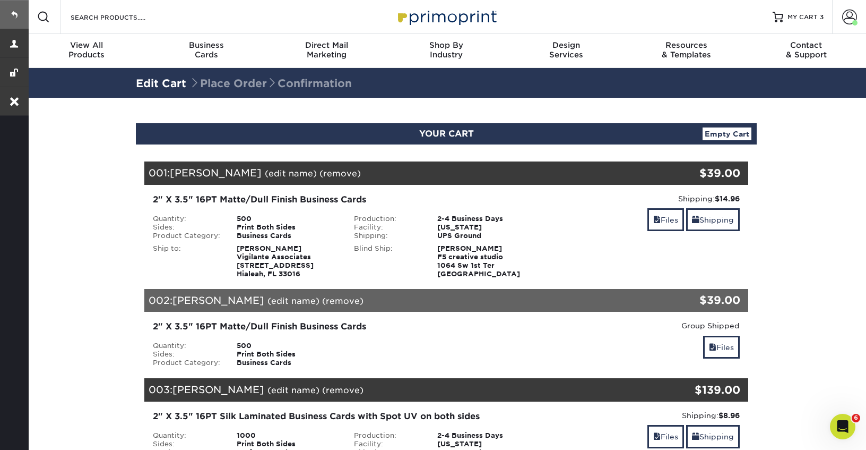
click at [13, 14] on link at bounding box center [14, 14] width 29 height 29
